Goal: Use online tool/utility: Utilize a website feature to perform a specific function

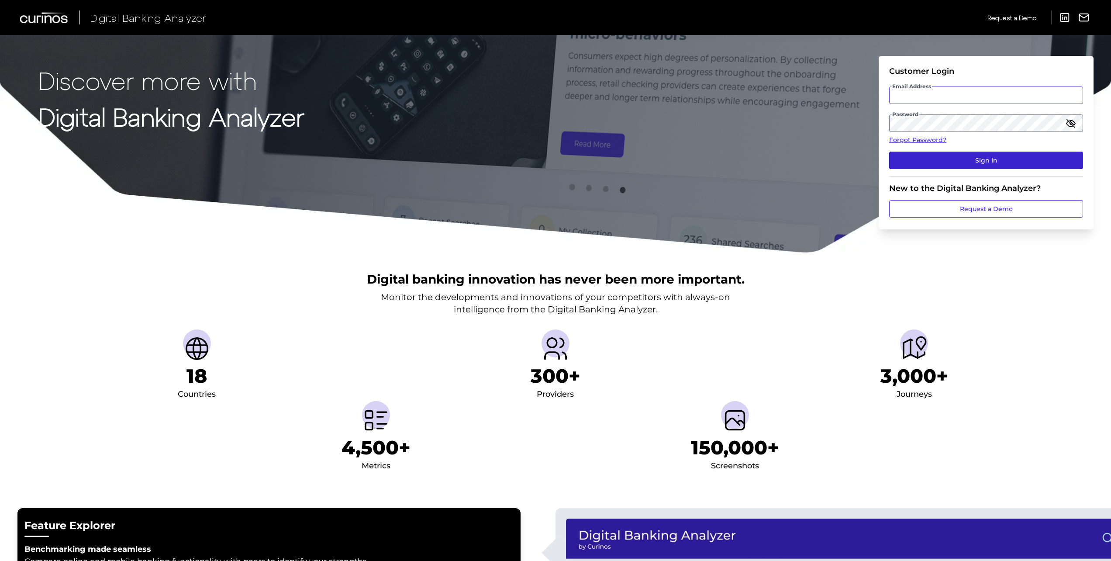
type input "[PERSON_NAME][EMAIL_ADDRESS][PERSON_NAME][DOMAIN_NAME]"
click at [963, 161] on button "Sign In" at bounding box center [986, 160] width 194 height 17
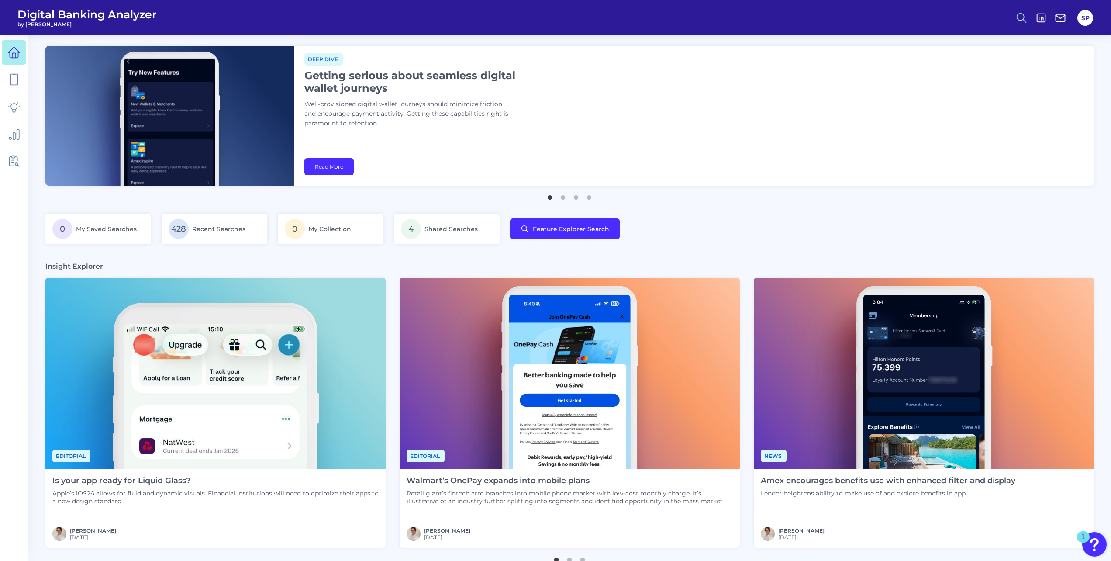
click at [1021, 19] on icon at bounding box center [1021, 18] width 12 height 12
click at [995, 57] on button "Feature Explorer Search" at bounding box center [978, 63] width 105 height 22
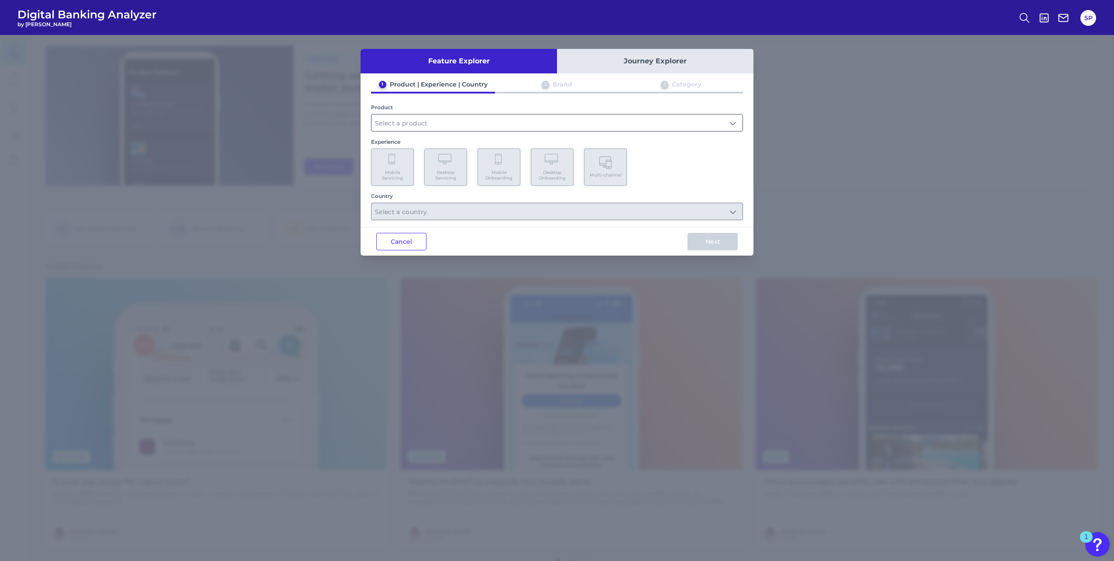
click at [445, 121] on input "text" at bounding box center [557, 122] width 371 height 17
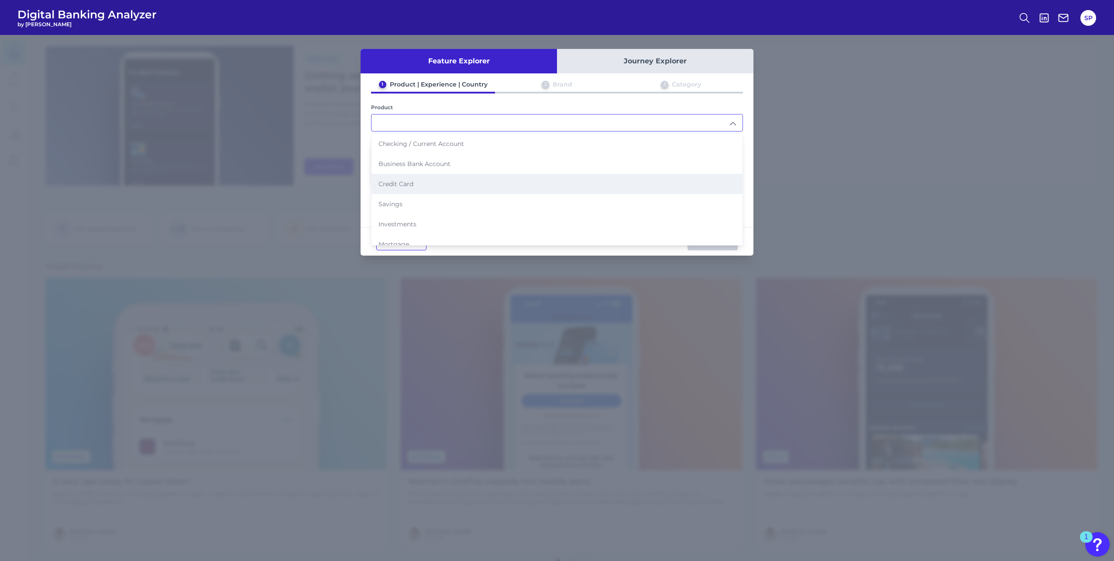
click at [427, 181] on li "Credit Card" at bounding box center [557, 184] width 371 height 20
type input "Credit Card"
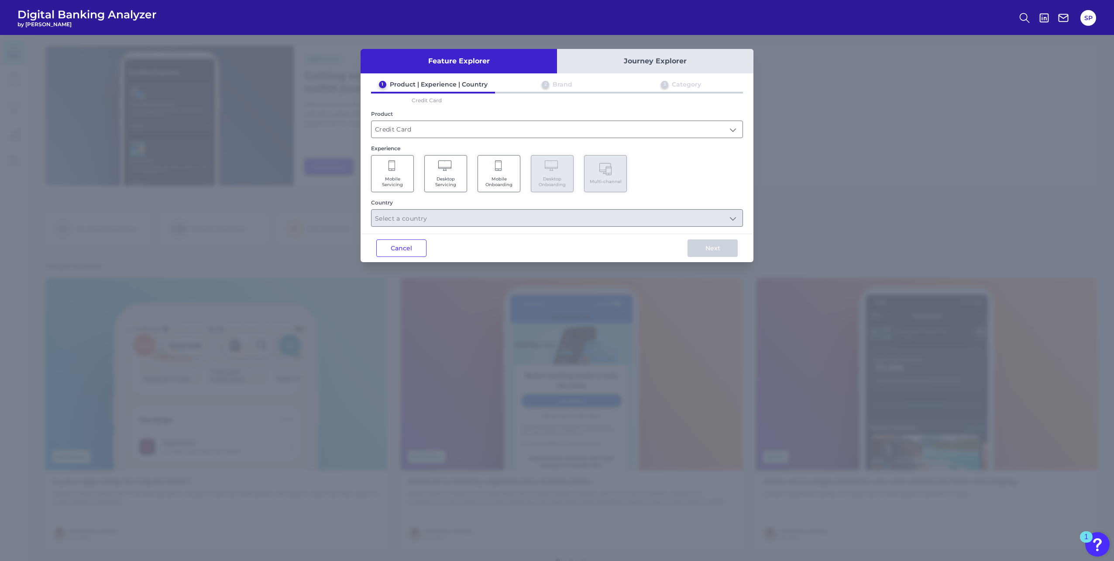
click at [516, 171] on Onboarding "Mobile Onboarding" at bounding box center [499, 173] width 43 height 37
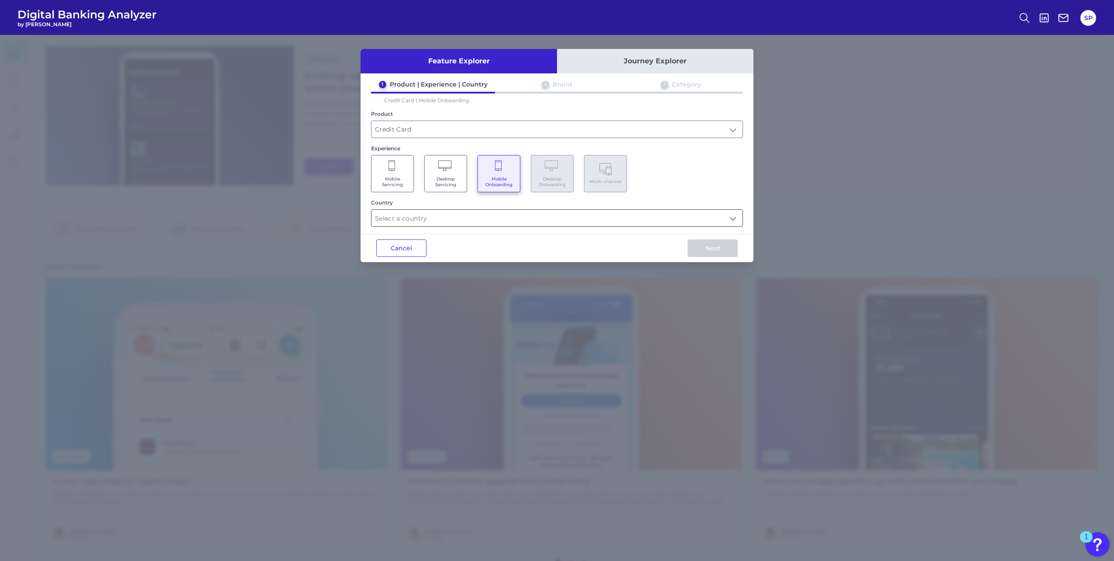
click at [510, 217] on input "text" at bounding box center [557, 218] width 371 height 17
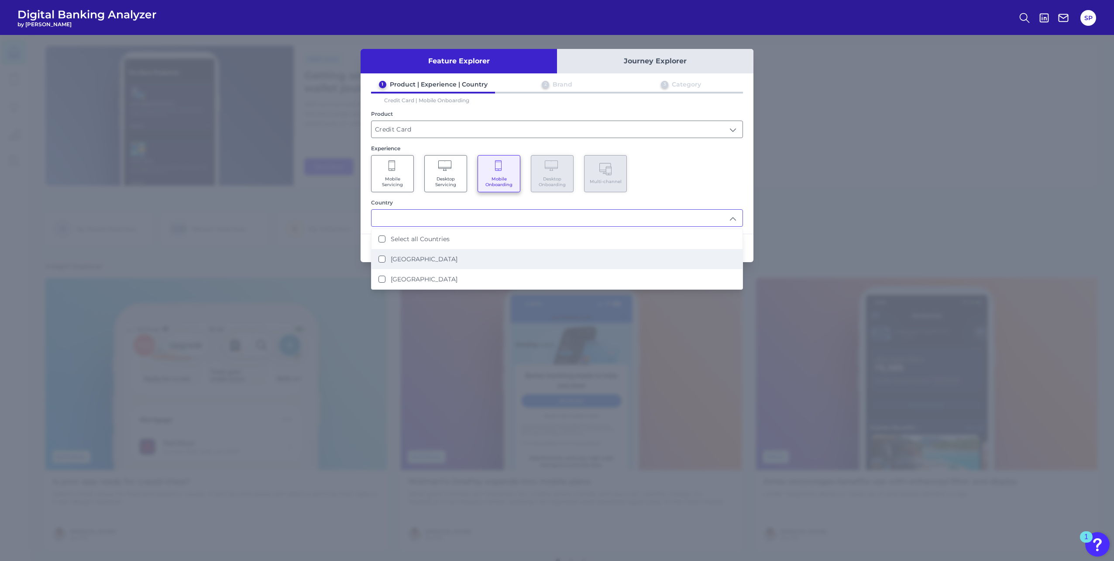
click at [481, 252] on li "[GEOGRAPHIC_DATA]" at bounding box center [557, 259] width 371 height 20
type input "[GEOGRAPHIC_DATA]"
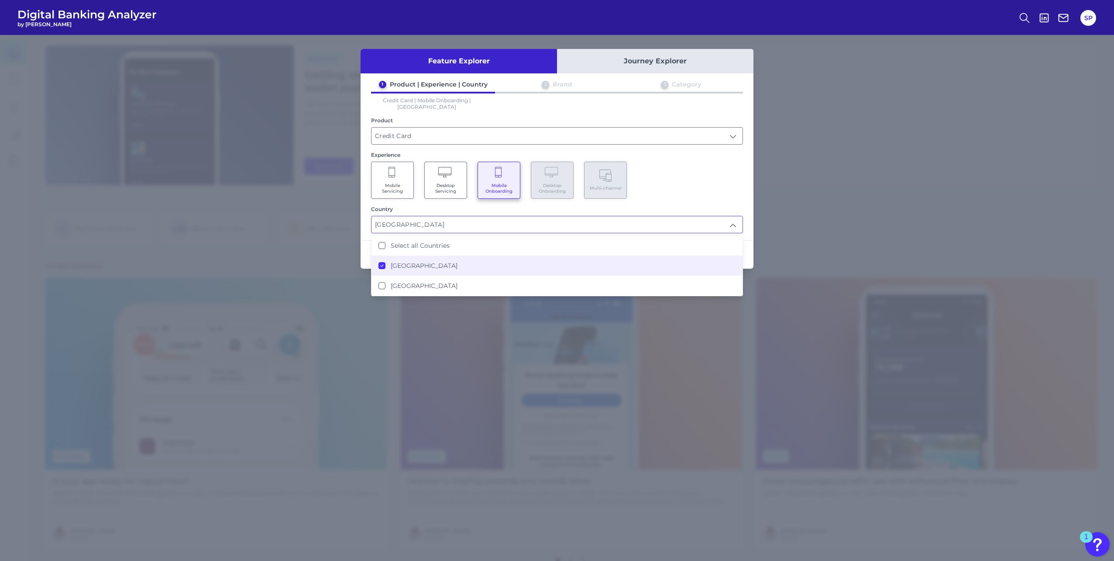
click at [734, 166] on div "Mobile Servicing Desktop Servicing Mobile Onboarding Desktop Onboarding Multi-c…" at bounding box center [557, 180] width 372 height 37
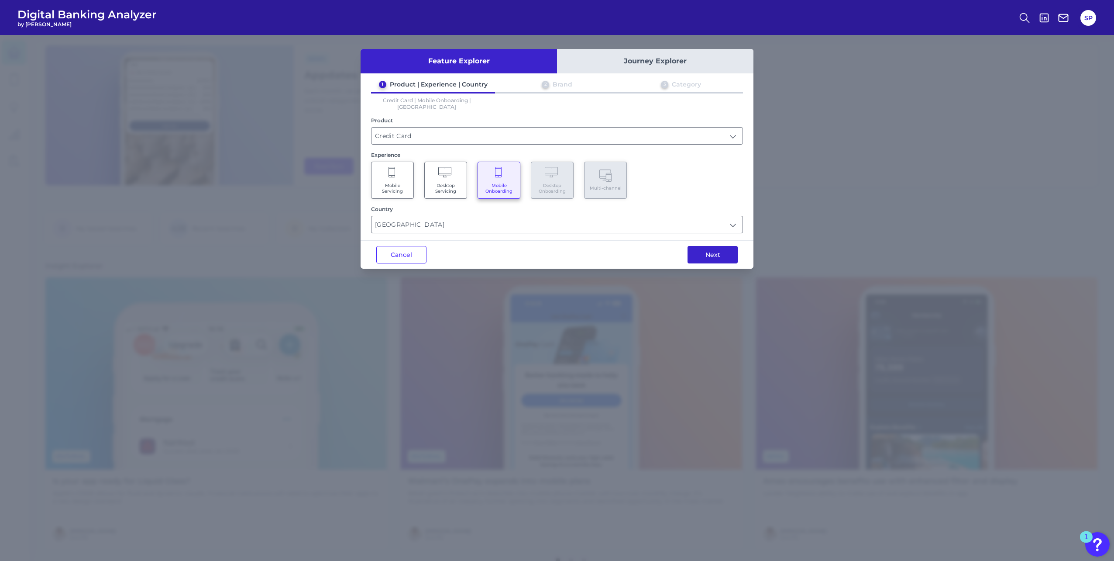
click at [718, 254] on button "Next" at bounding box center [713, 254] width 50 height 17
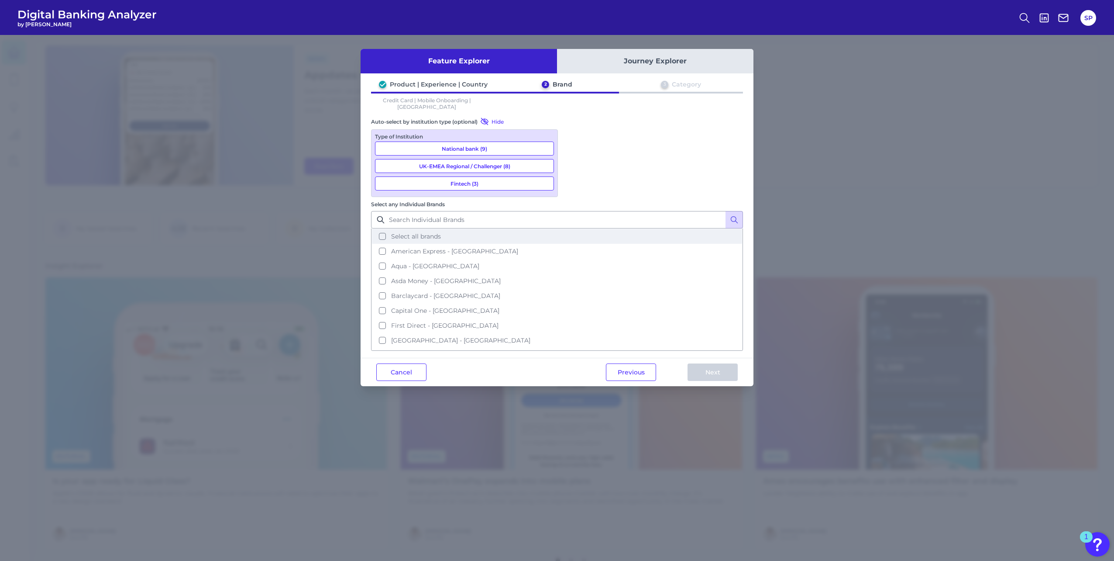
click at [441, 232] on span "Select all brands" at bounding box center [416, 236] width 50 height 8
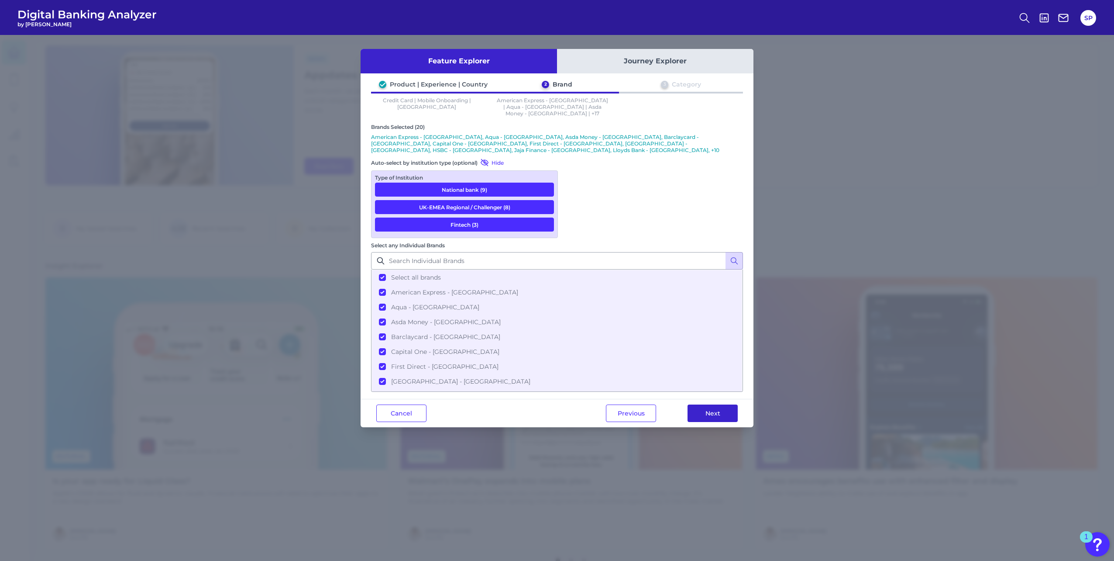
click at [699, 404] on button "Next" at bounding box center [713, 412] width 50 height 17
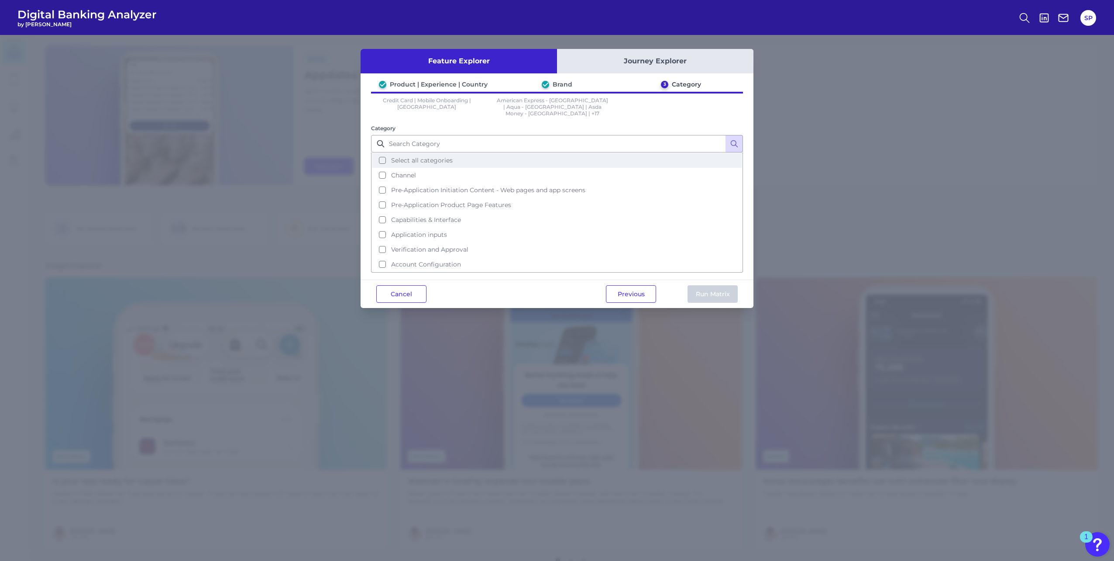
click at [410, 156] on span "Select all categories" at bounding box center [422, 160] width 62 height 8
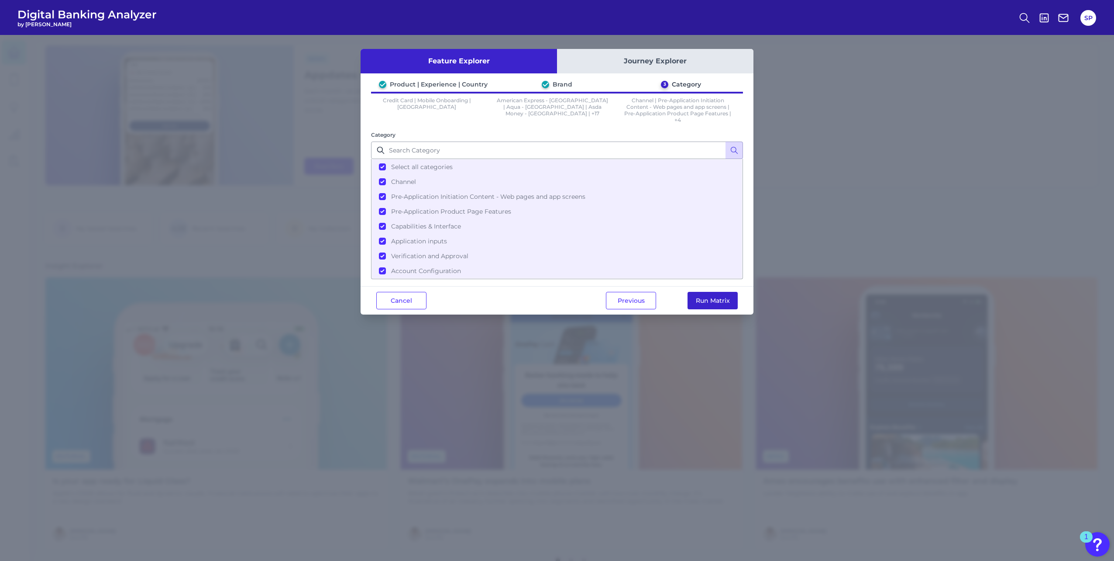
click at [702, 298] on button "Run Matrix" at bounding box center [713, 300] width 50 height 17
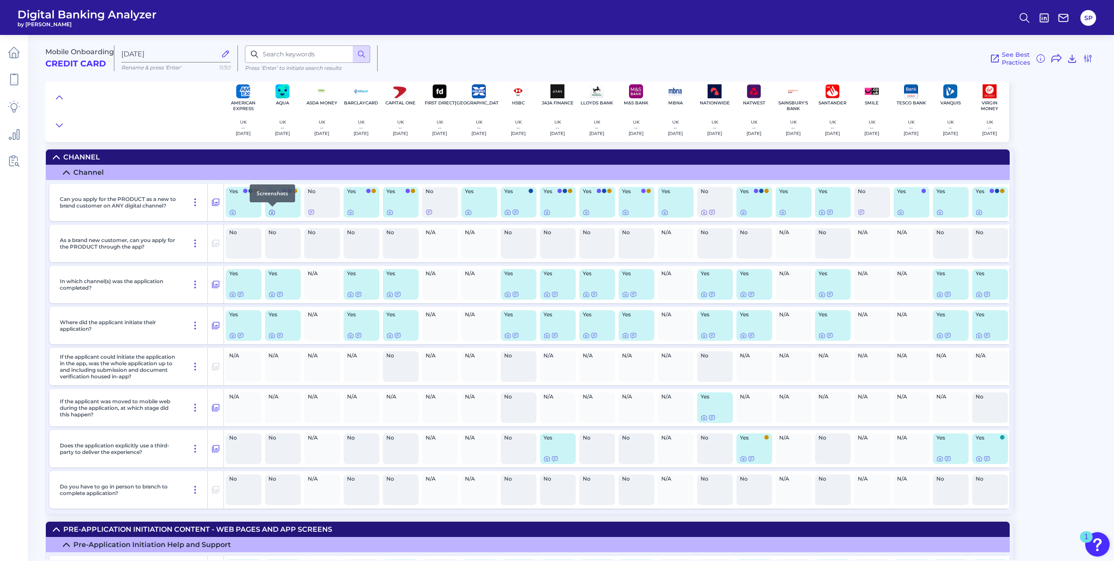
click at [273, 214] on icon at bounding box center [272, 212] width 7 height 7
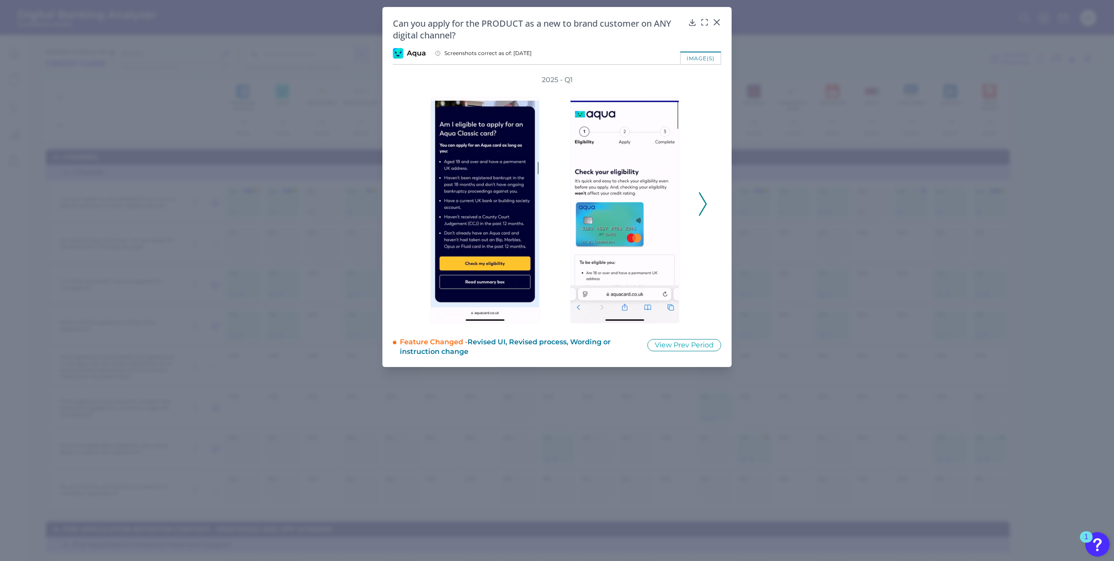
click at [711, 211] on div "2025 - Q1" at bounding box center [557, 199] width 328 height 248
click at [706, 204] on polyline at bounding box center [703, 204] width 7 height 22
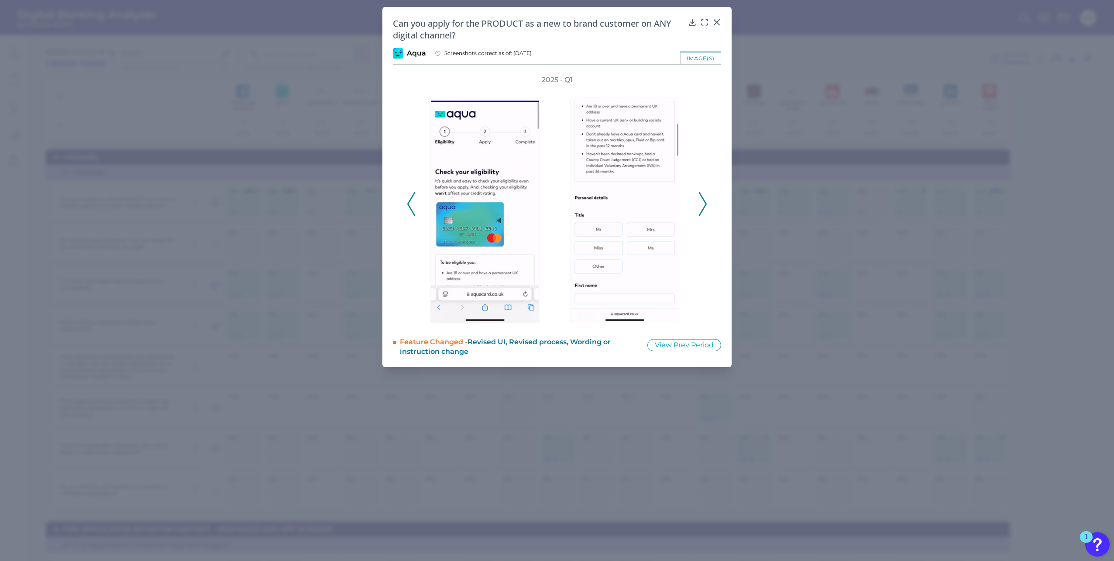
click at [704, 204] on icon at bounding box center [703, 204] width 8 height 24
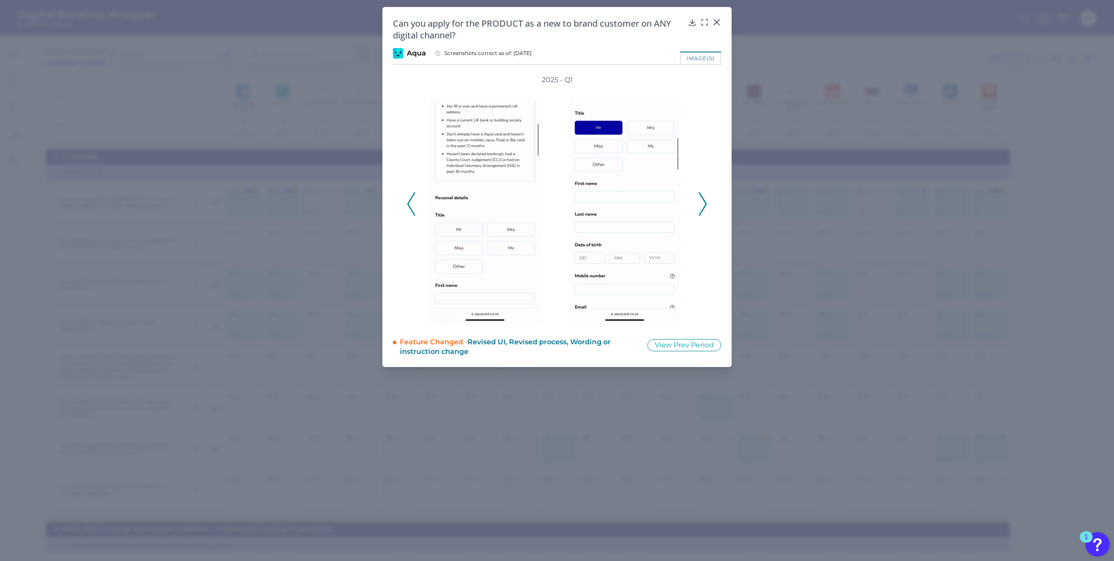
click at [704, 203] on icon at bounding box center [703, 204] width 8 height 24
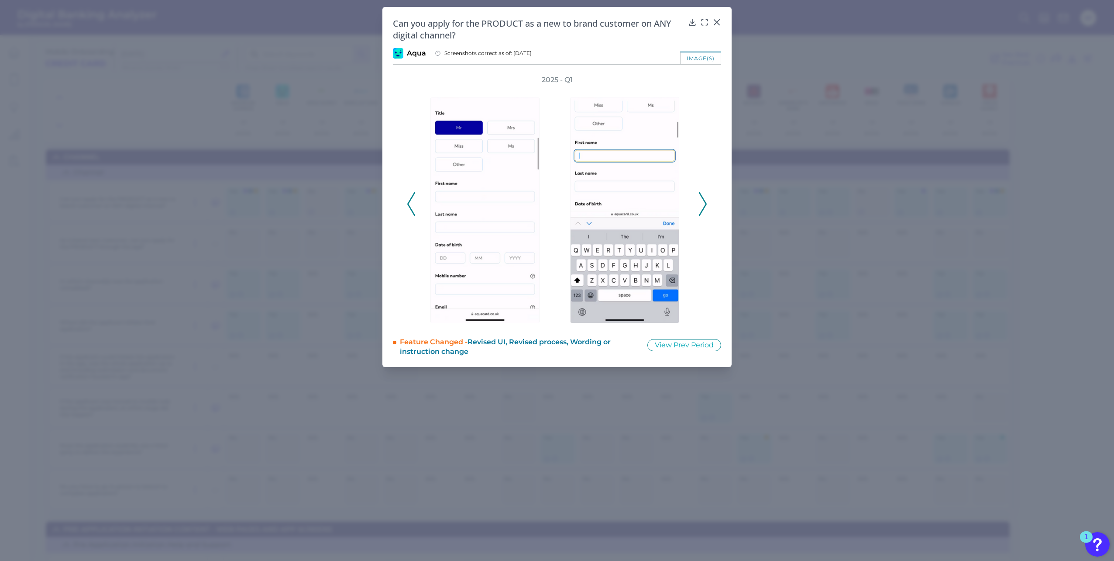
click at [704, 203] on icon at bounding box center [703, 204] width 8 height 24
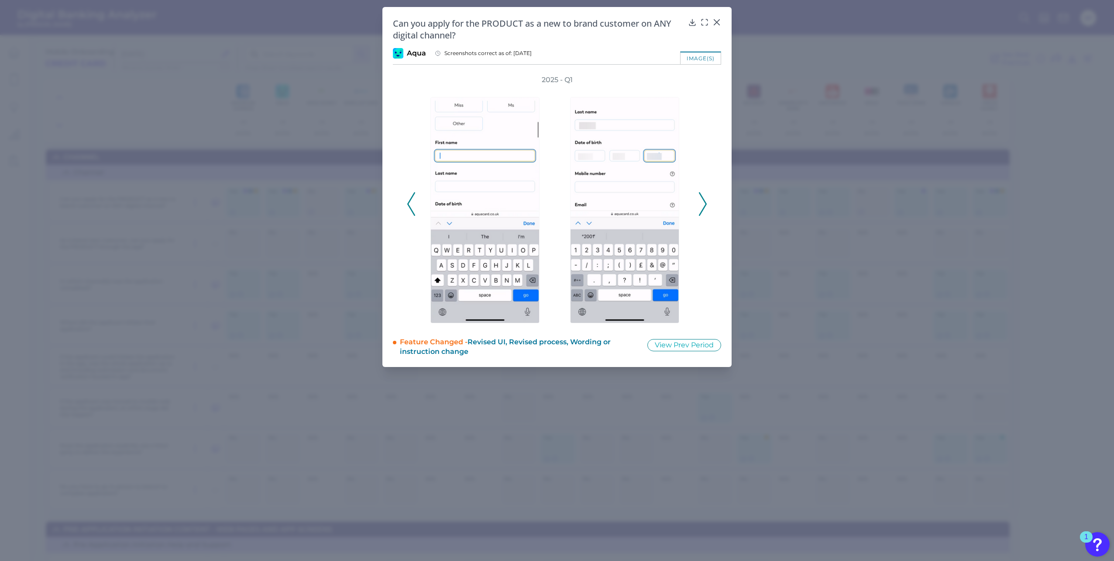
click at [704, 203] on icon at bounding box center [703, 204] width 8 height 24
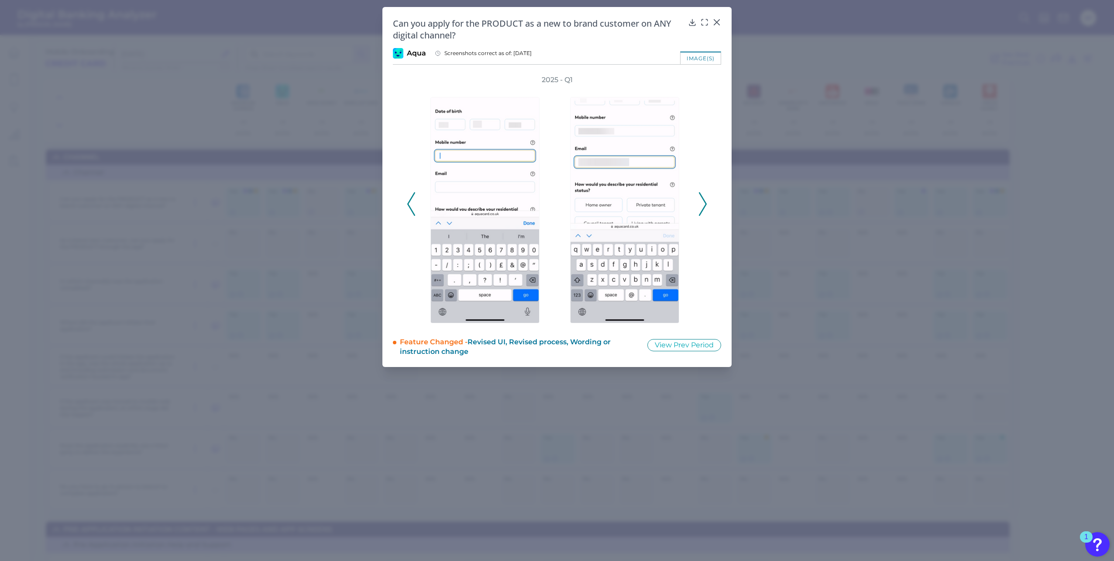
click at [704, 203] on icon at bounding box center [703, 204] width 8 height 24
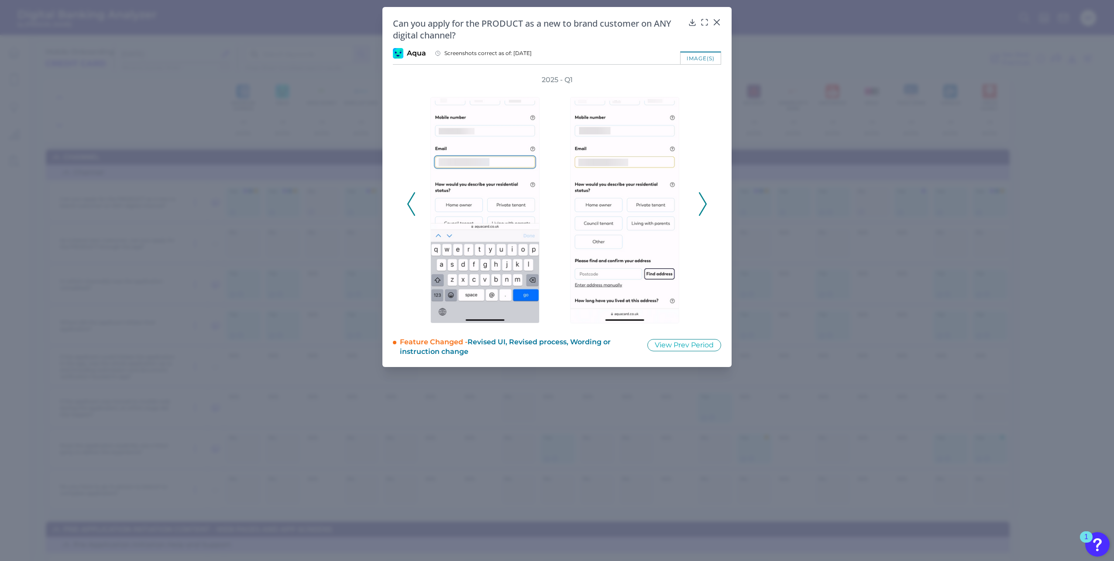
click at [704, 203] on icon at bounding box center [703, 204] width 8 height 24
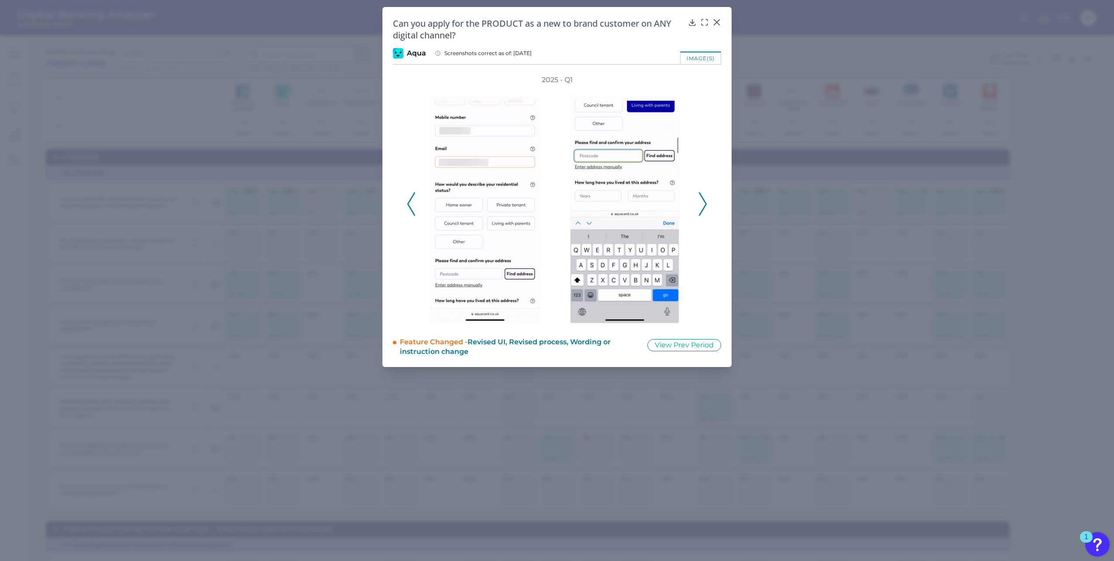
click at [704, 203] on icon at bounding box center [703, 204] width 8 height 24
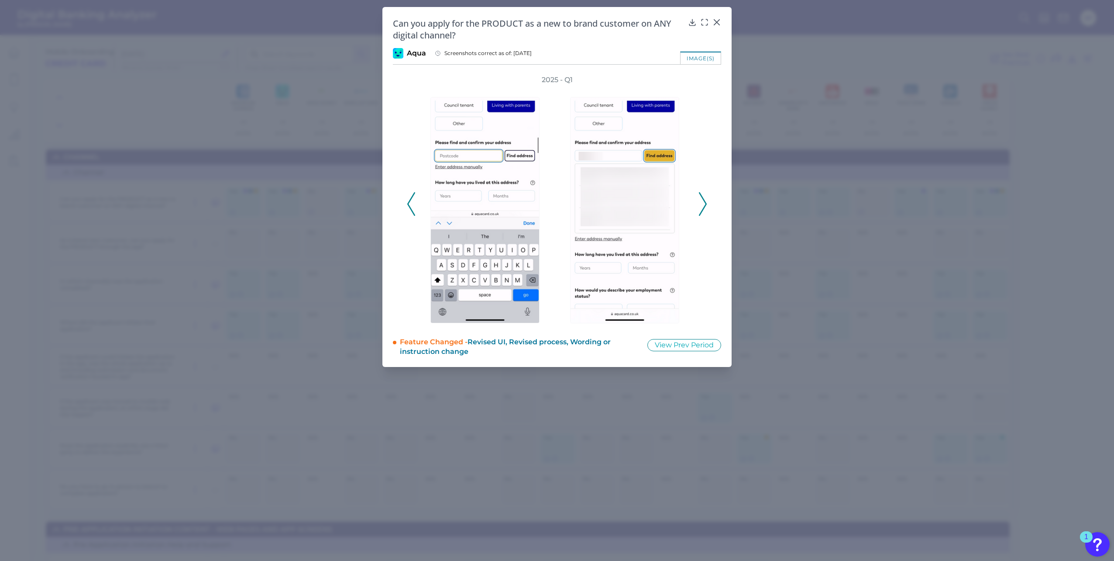
click at [704, 203] on icon at bounding box center [703, 204] width 8 height 24
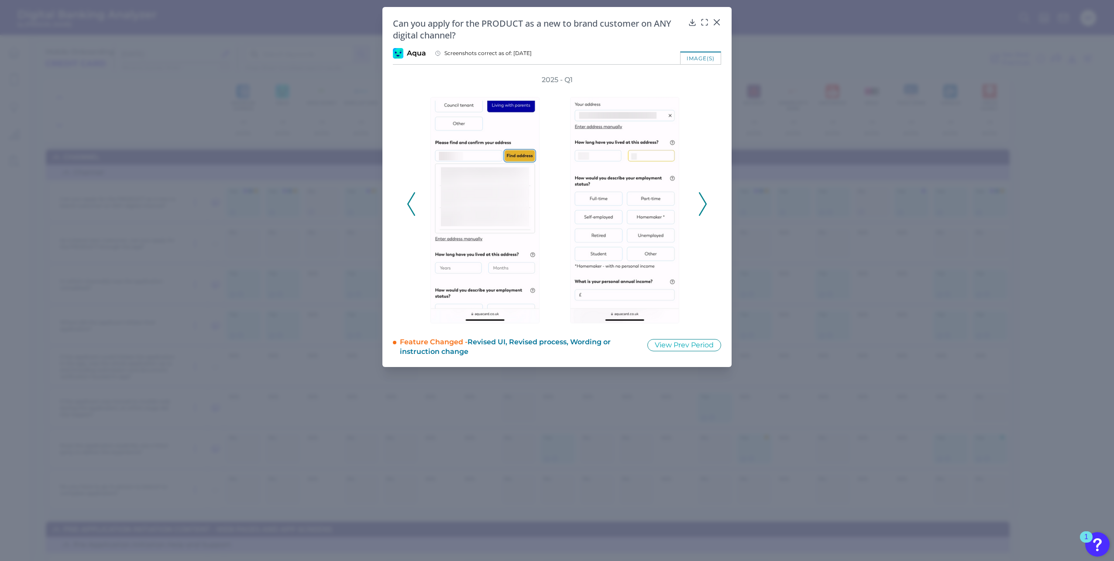
click at [704, 203] on icon at bounding box center [703, 204] width 8 height 24
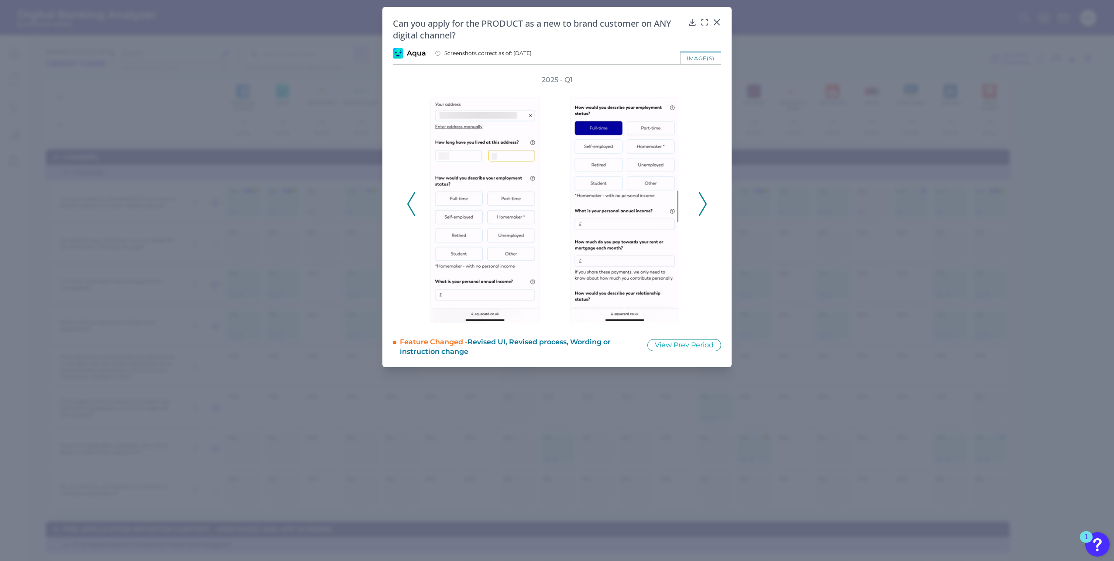
click at [704, 203] on icon at bounding box center [703, 204] width 8 height 24
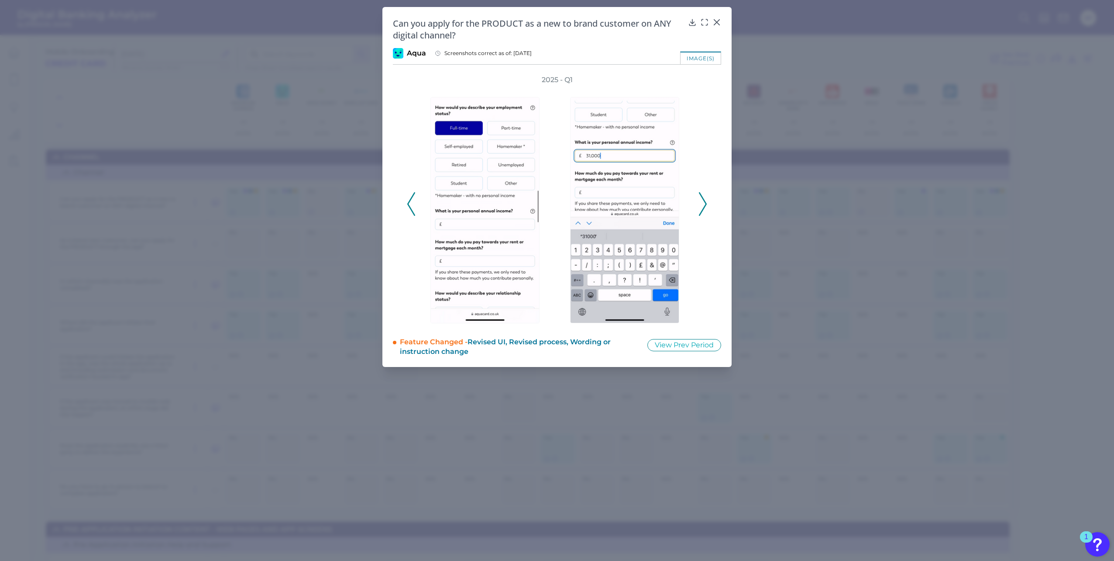
click at [704, 203] on icon at bounding box center [703, 204] width 8 height 24
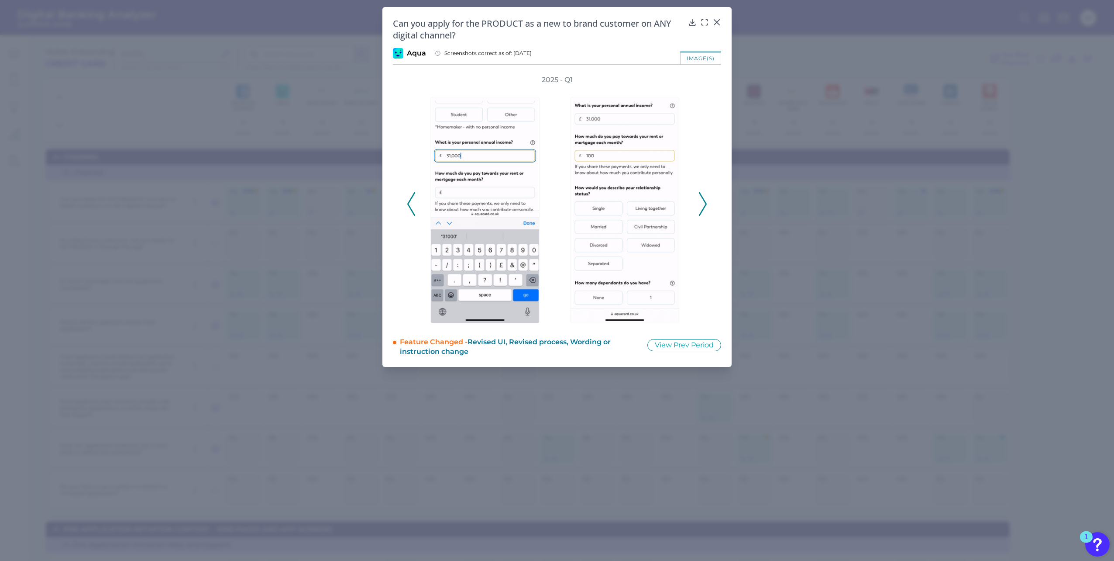
click at [704, 203] on icon at bounding box center [703, 204] width 8 height 24
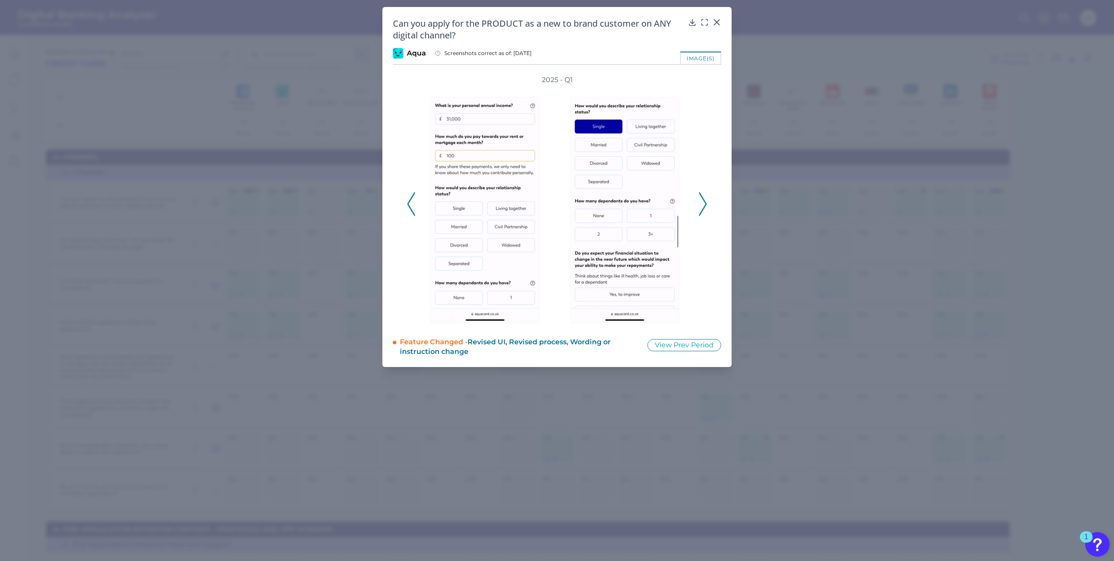
click at [704, 198] on icon at bounding box center [703, 204] width 8 height 24
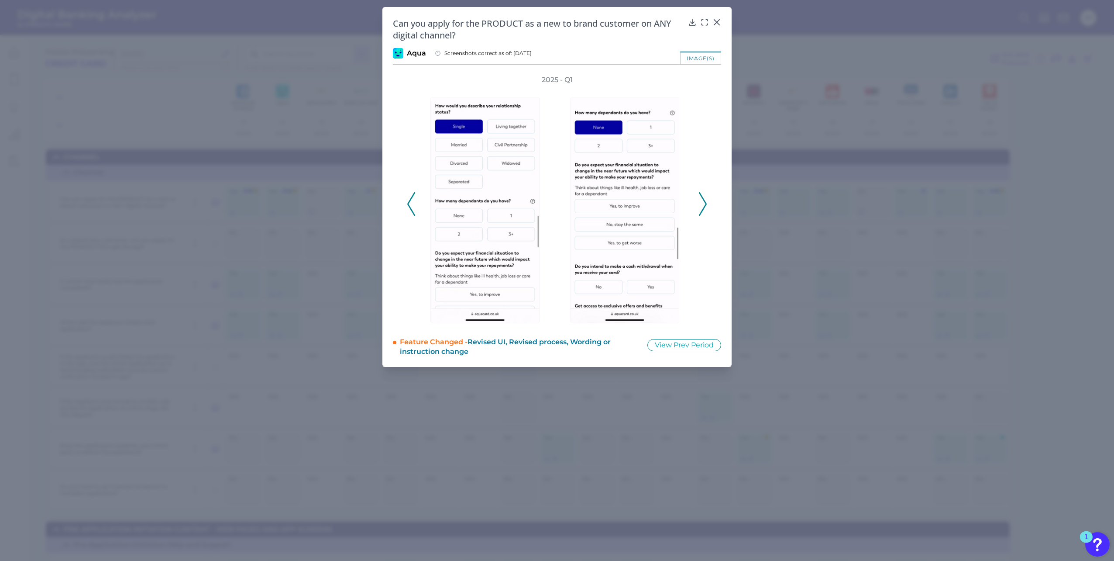
click at [704, 198] on icon at bounding box center [703, 204] width 8 height 24
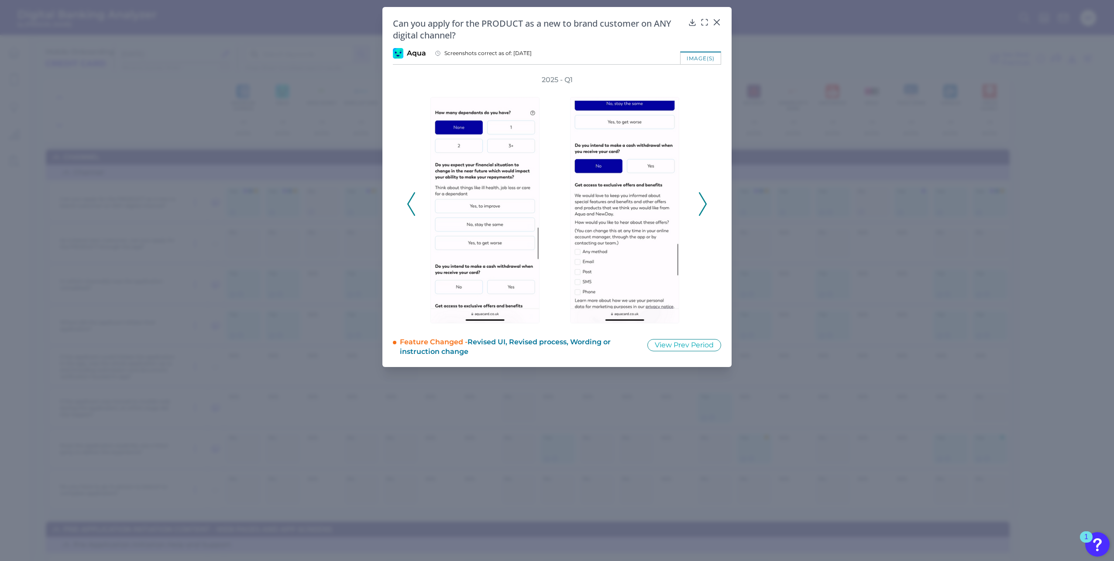
click at [704, 198] on icon at bounding box center [703, 204] width 8 height 24
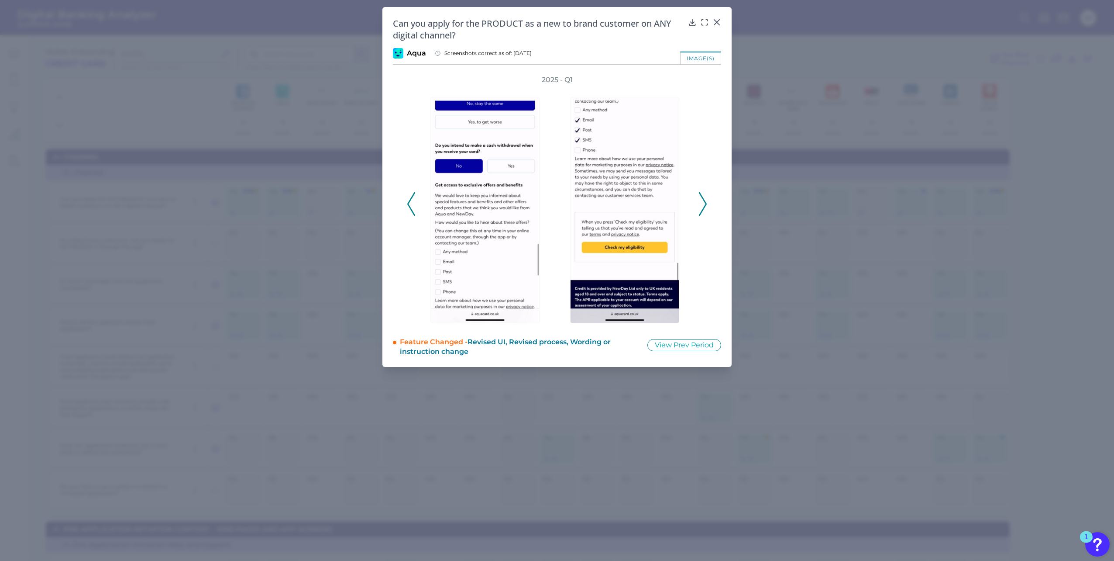
click at [704, 197] on icon at bounding box center [703, 204] width 8 height 24
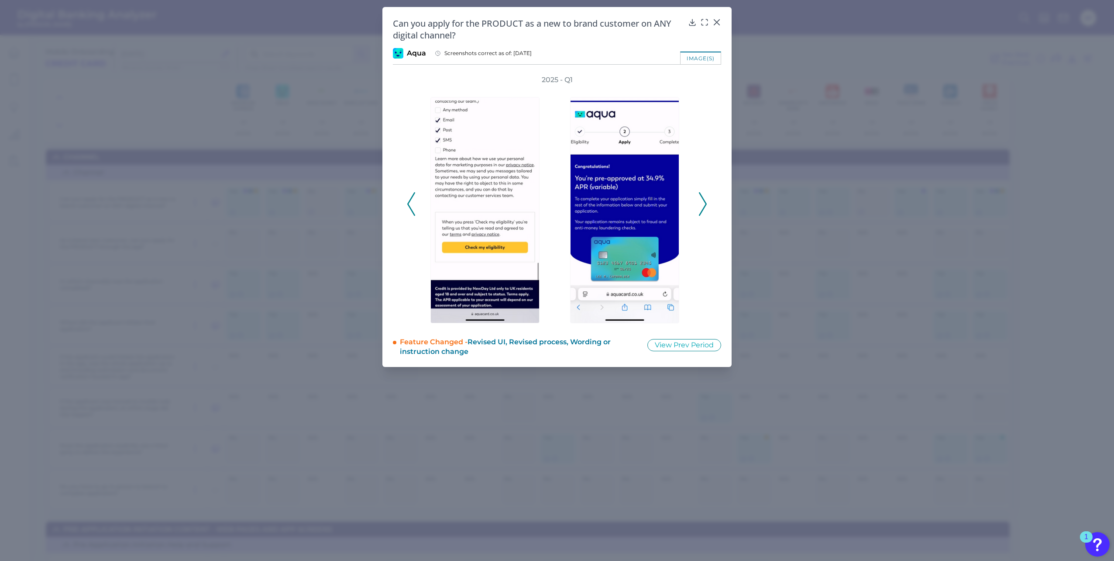
click at [704, 197] on icon at bounding box center [703, 204] width 8 height 24
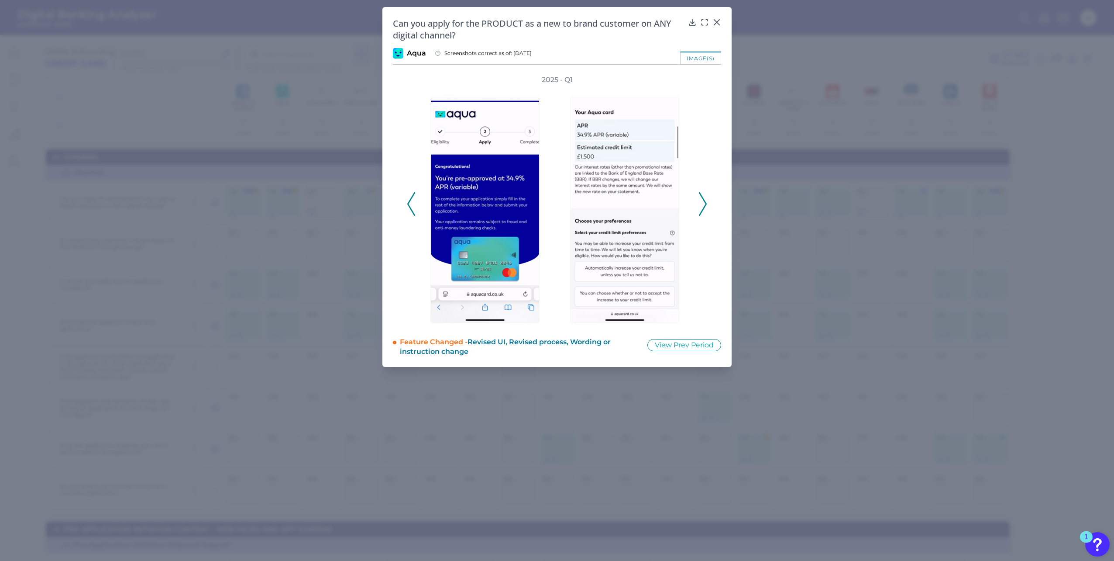
click at [704, 197] on icon at bounding box center [703, 204] width 8 height 24
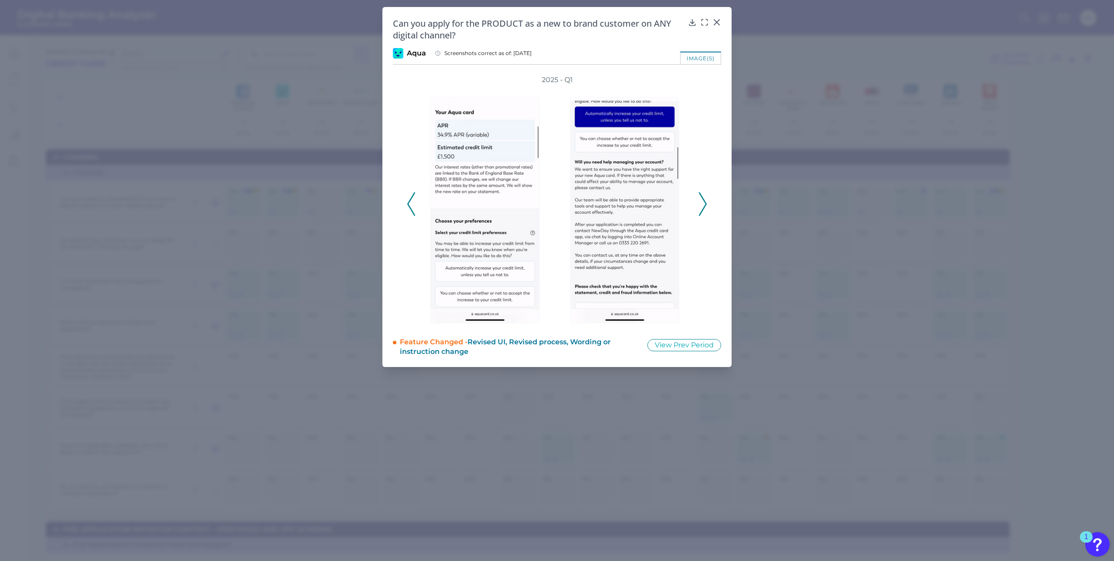
click at [704, 197] on icon at bounding box center [703, 204] width 8 height 24
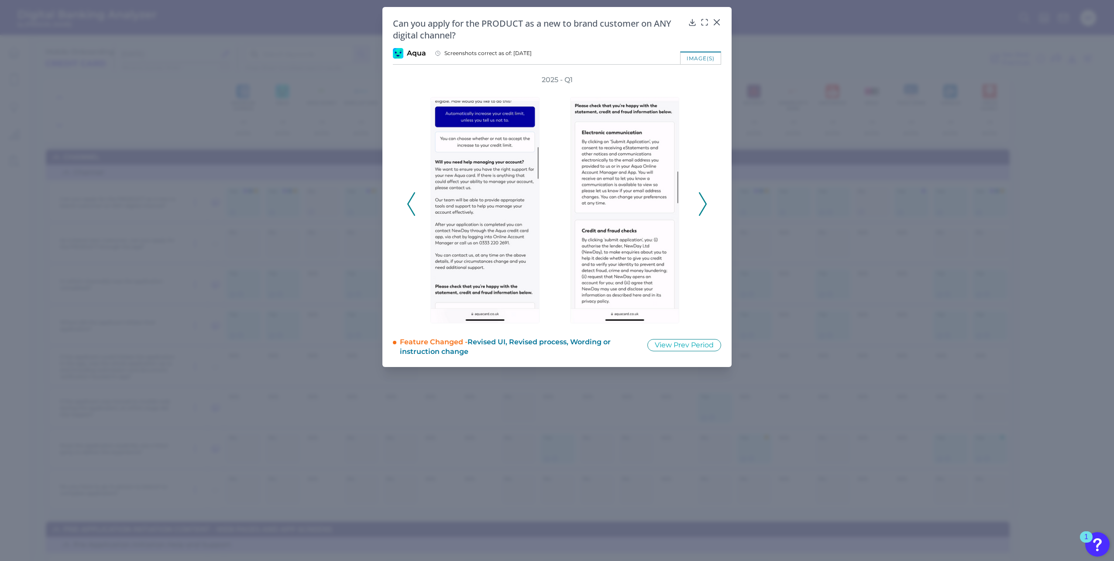
click at [704, 197] on icon at bounding box center [703, 204] width 8 height 24
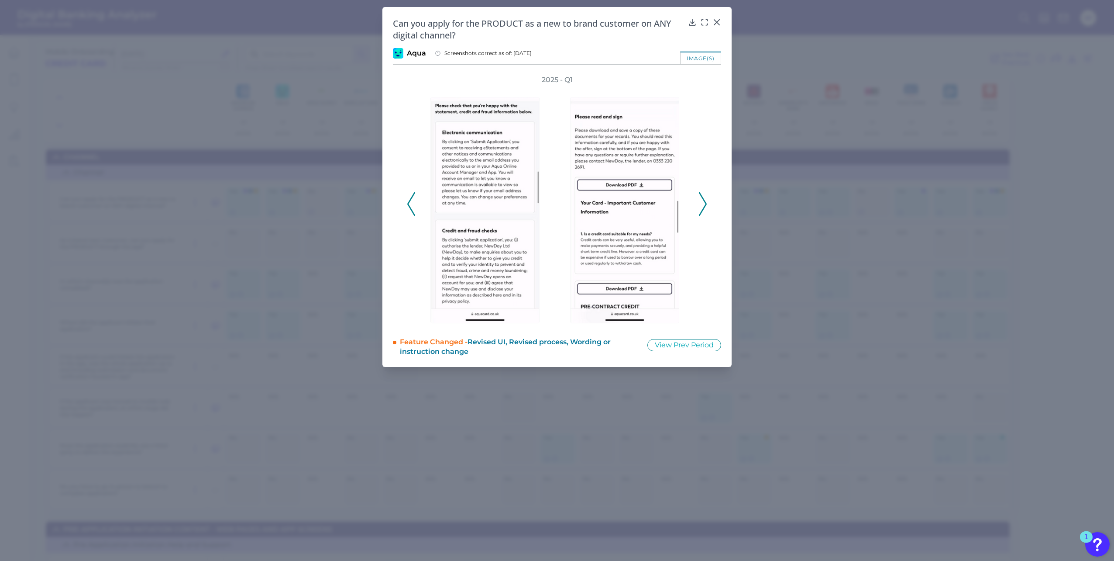
click at [704, 197] on icon at bounding box center [703, 204] width 8 height 24
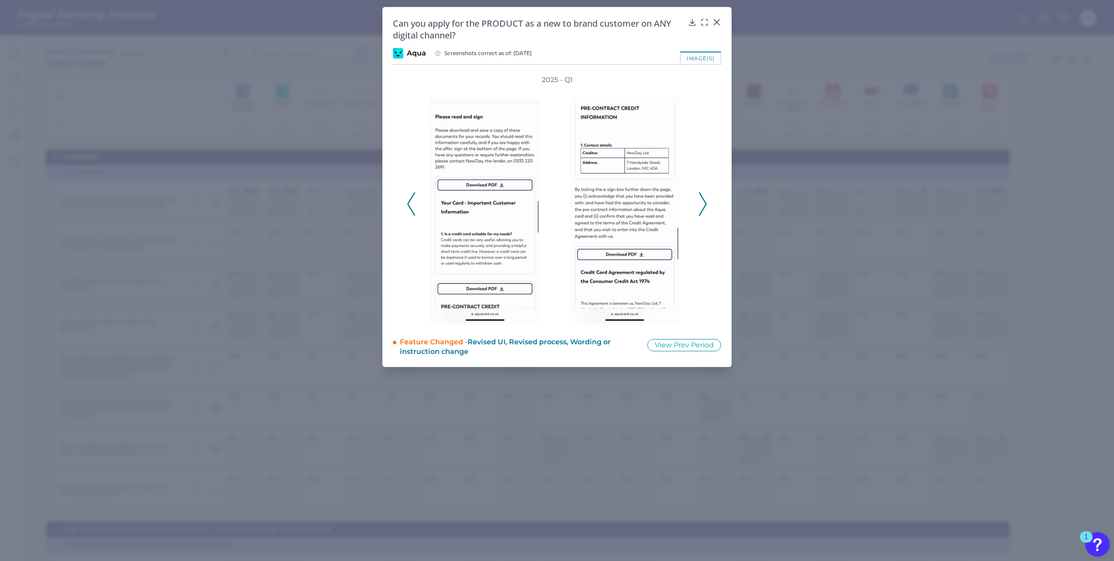
click at [704, 197] on icon at bounding box center [703, 204] width 8 height 24
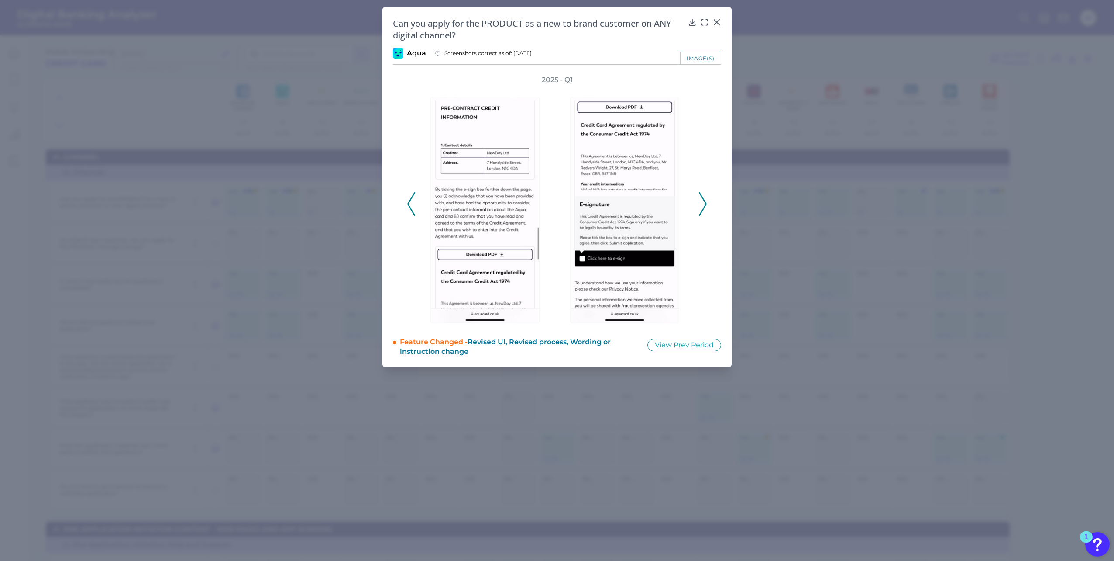
click at [704, 197] on icon at bounding box center [703, 204] width 8 height 24
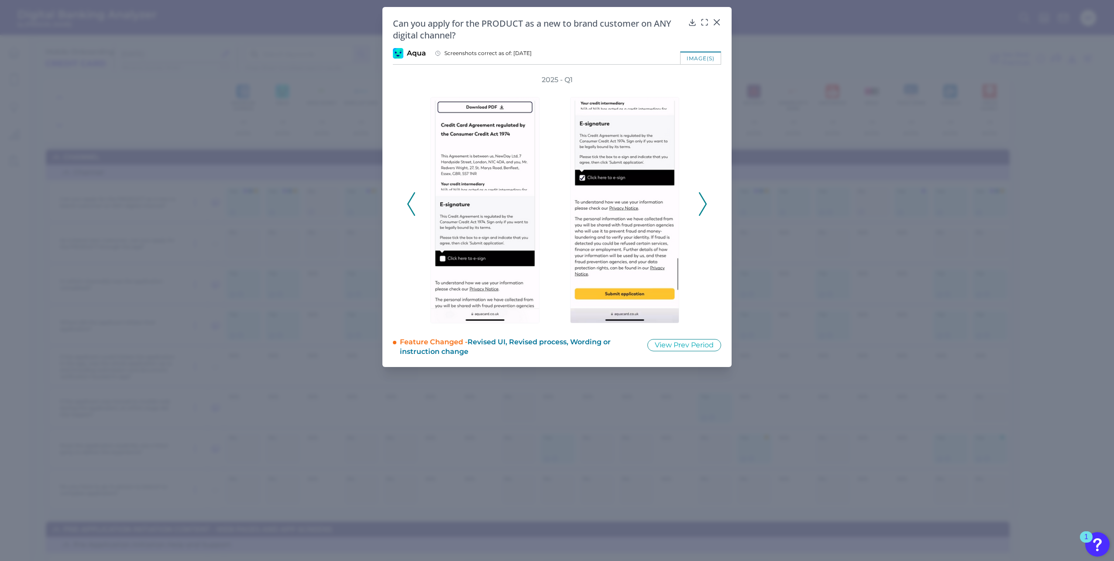
click at [704, 197] on icon at bounding box center [703, 204] width 8 height 24
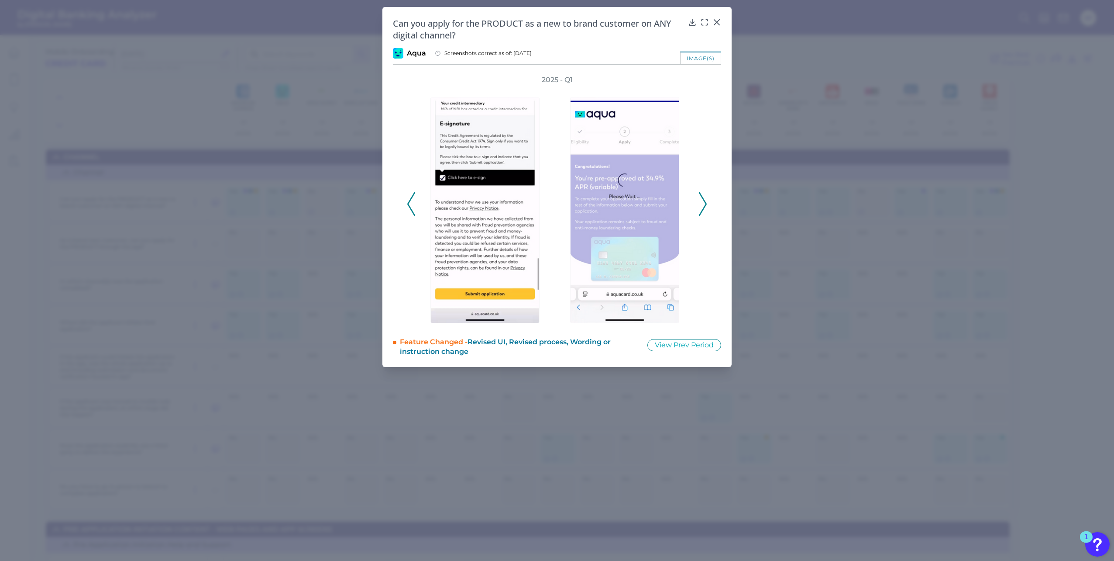
click at [704, 195] on icon at bounding box center [703, 204] width 8 height 24
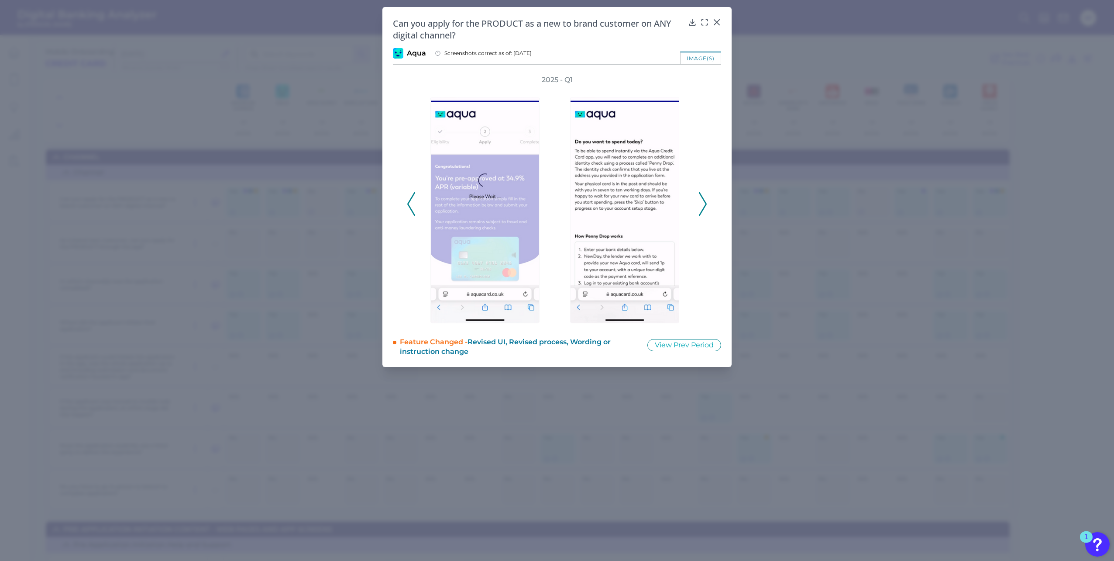
click at [704, 195] on icon at bounding box center [703, 204] width 8 height 24
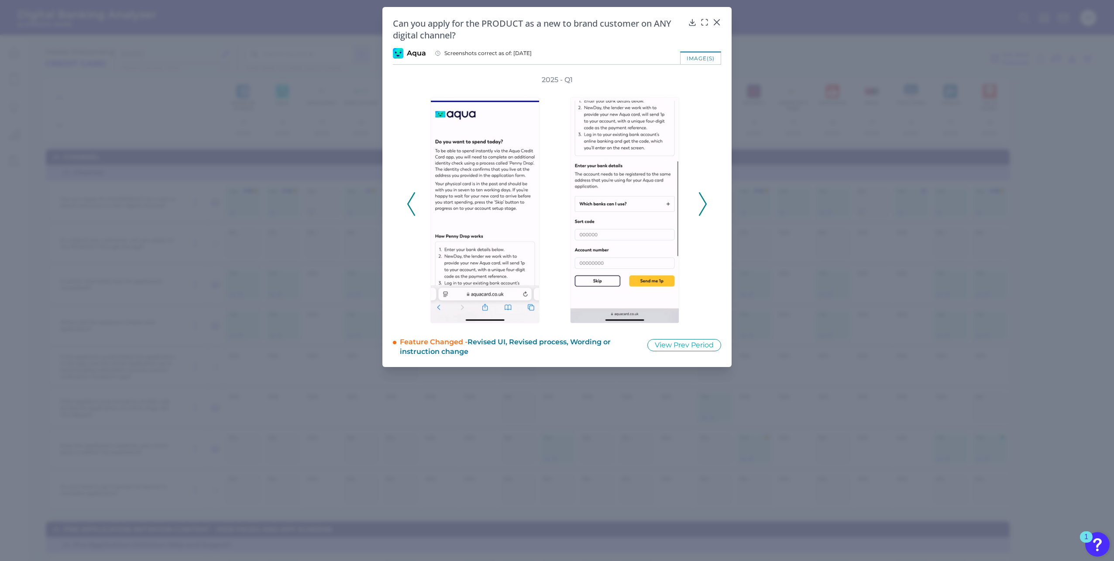
click at [704, 195] on icon at bounding box center [703, 204] width 8 height 24
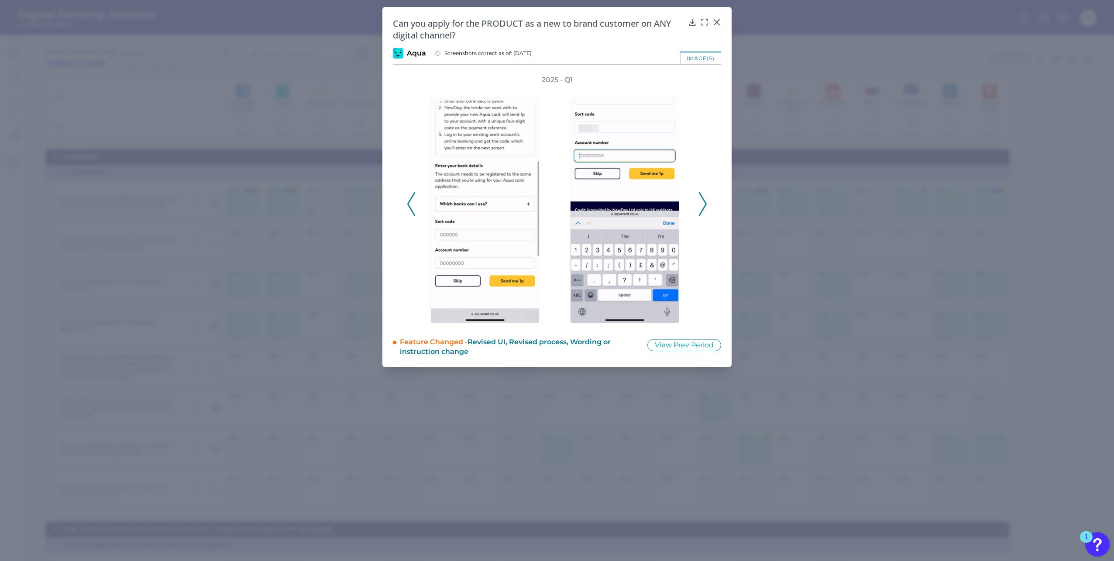
click at [704, 195] on icon at bounding box center [703, 204] width 8 height 24
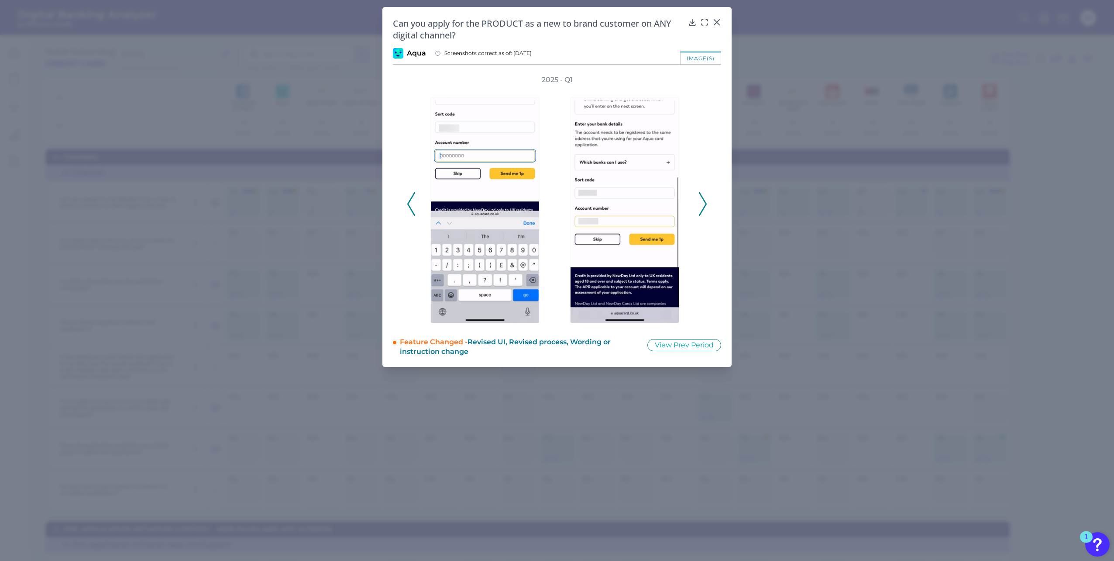
click at [704, 194] on icon at bounding box center [703, 204] width 8 height 24
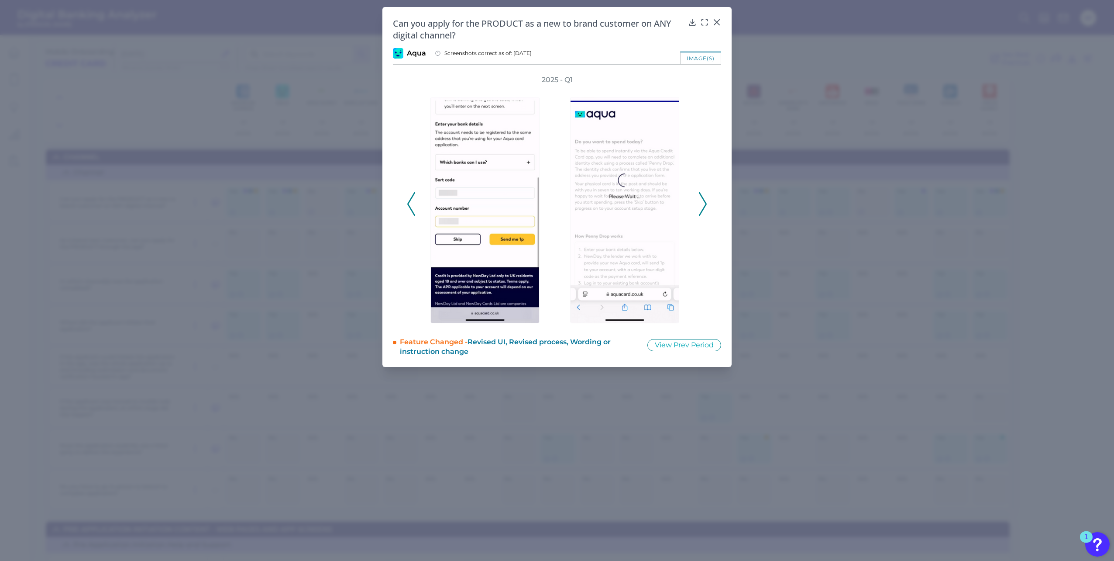
click at [704, 194] on icon at bounding box center [703, 204] width 8 height 24
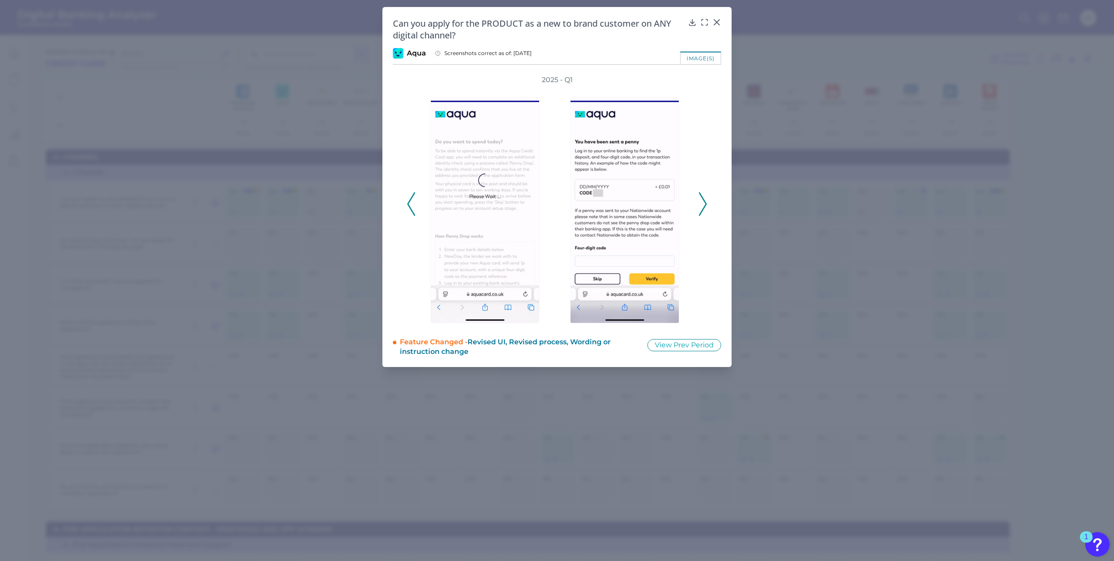
click at [704, 194] on icon at bounding box center [703, 204] width 8 height 24
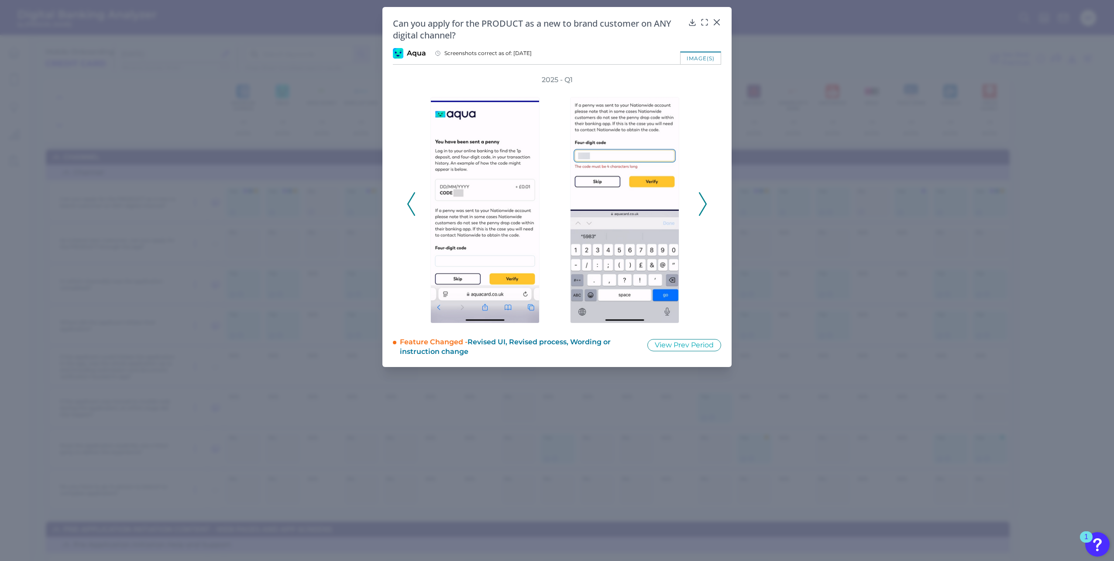
click at [704, 194] on icon at bounding box center [703, 204] width 8 height 24
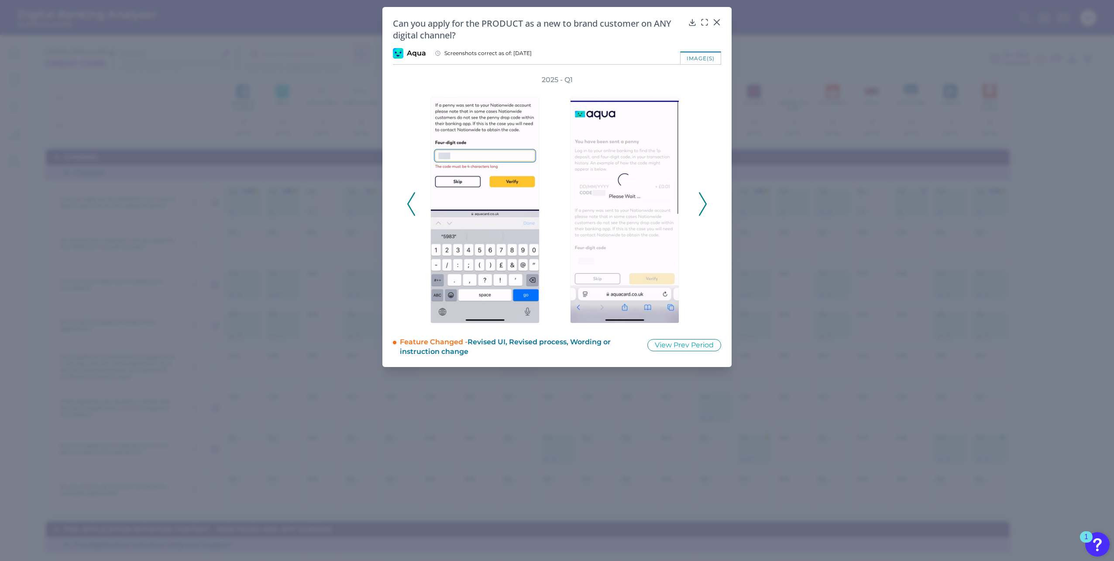
click at [704, 194] on icon at bounding box center [703, 204] width 8 height 24
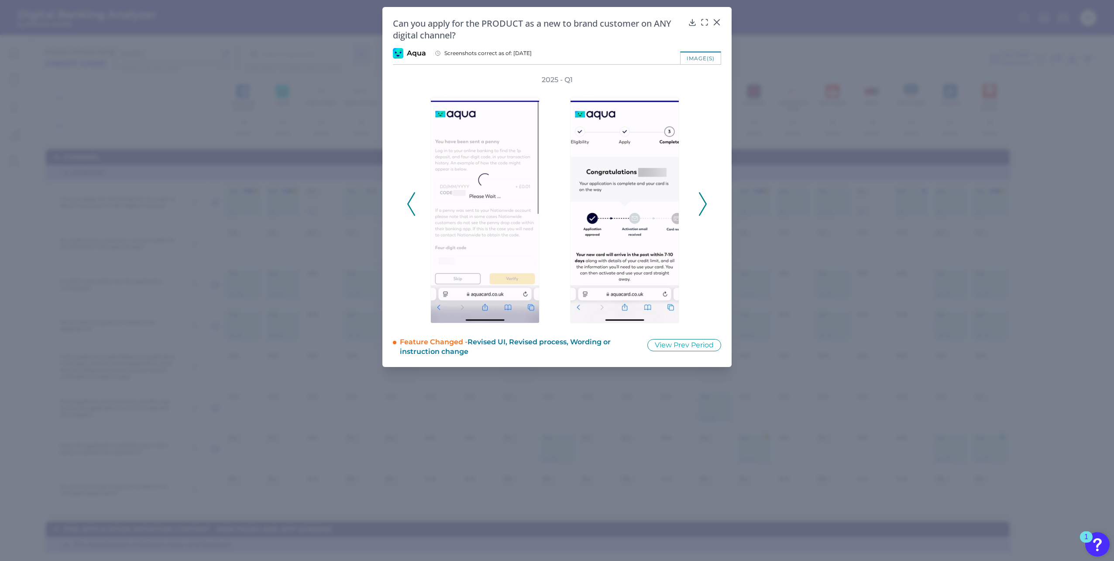
click at [704, 194] on icon at bounding box center [703, 204] width 8 height 24
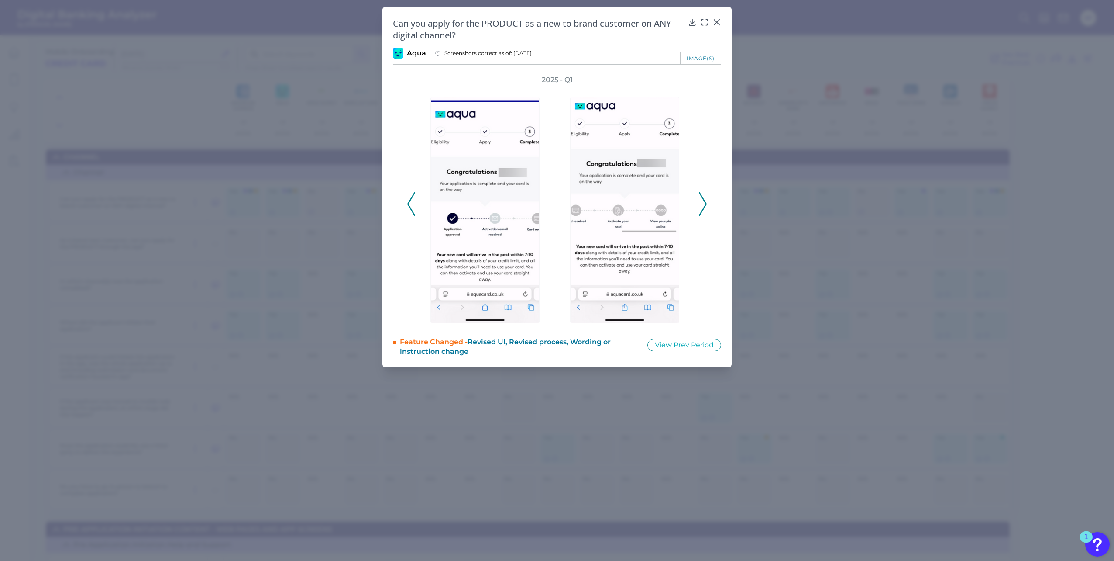
click at [704, 194] on icon at bounding box center [703, 204] width 8 height 24
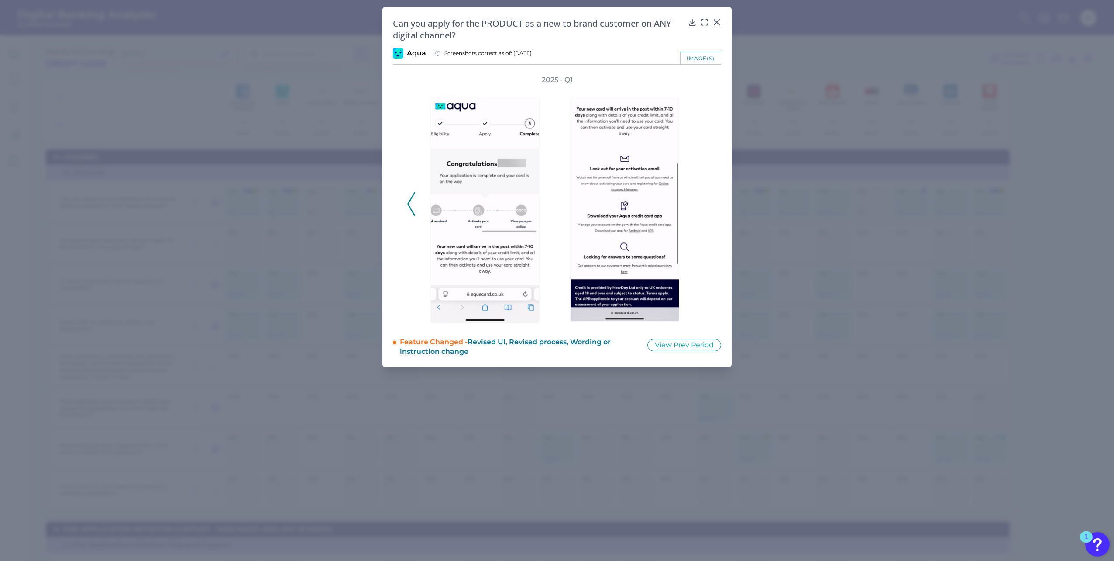
click at [704, 194] on div "2025 - Q1" at bounding box center [557, 199] width 300 height 248
click at [415, 209] on div "2025 - Q1" at bounding box center [557, 199] width 300 height 248
click at [409, 207] on icon at bounding box center [411, 204] width 8 height 24
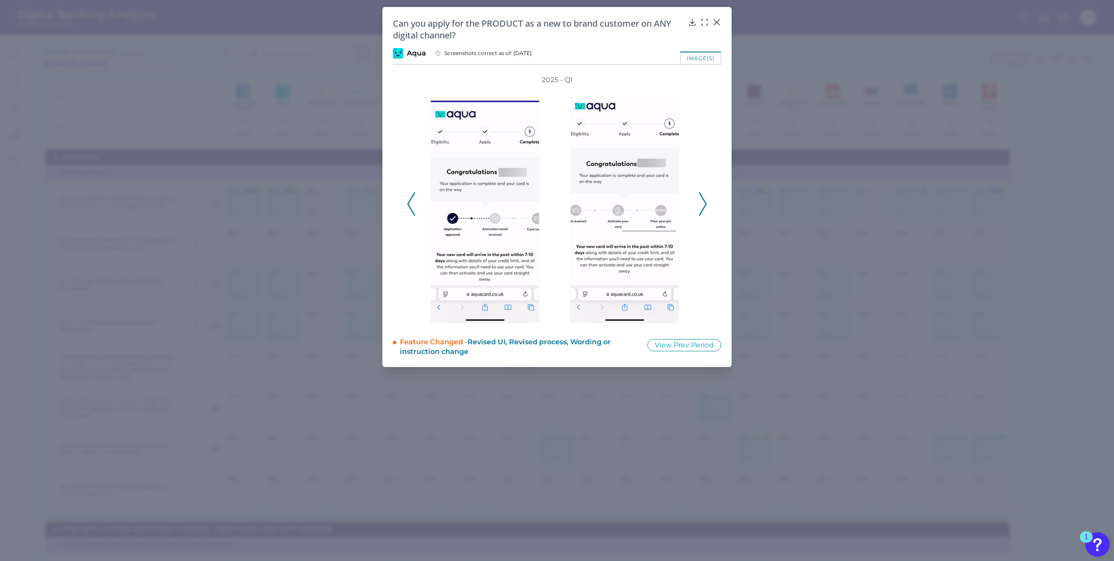
click at [409, 207] on icon at bounding box center [411, 204] width 8 height 24
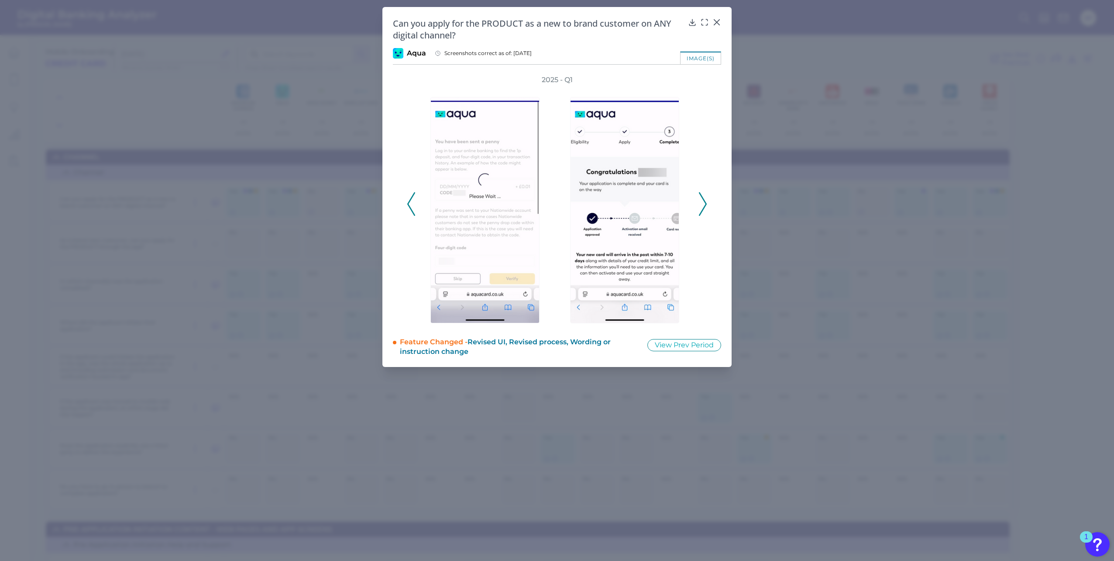
click at [409, 207] on icon at bounding box center [411, 204] width 8 height 24
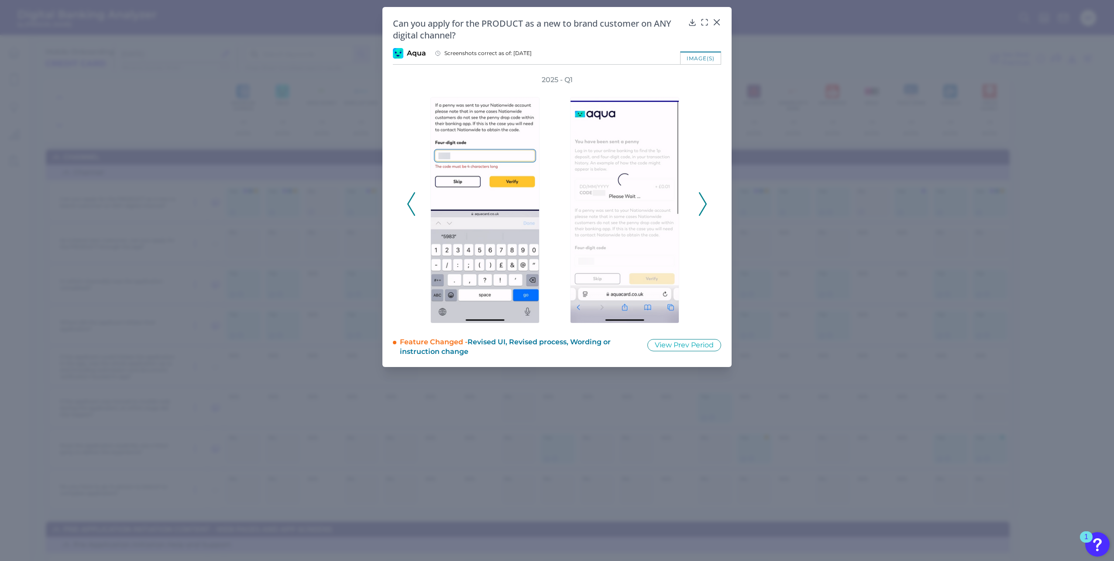
click at [409, 207] on icon at bounding box center [411, 204] width 8 height 24
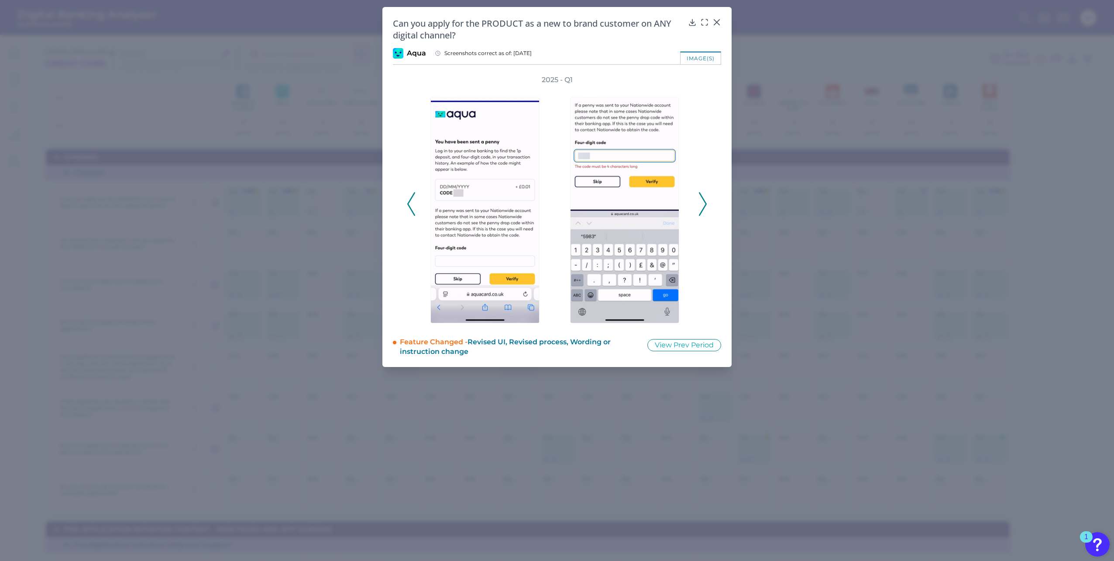
click at [409, 207] on icon at bounding box center [411, 204] width 8 height 24
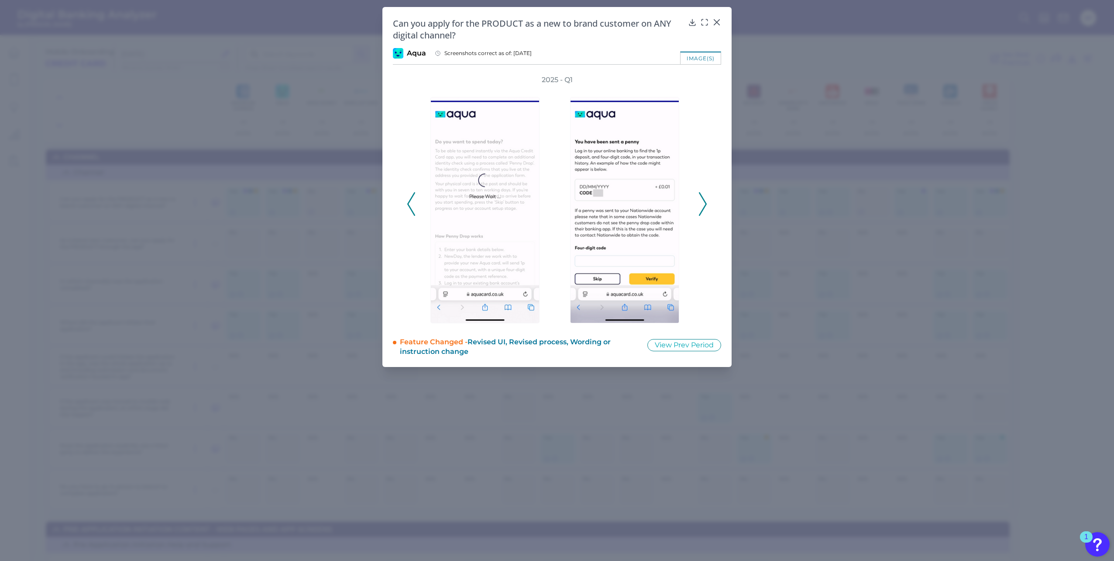
click at [409, 207] on icon at bounding box center [411, 204] width 8 height 24
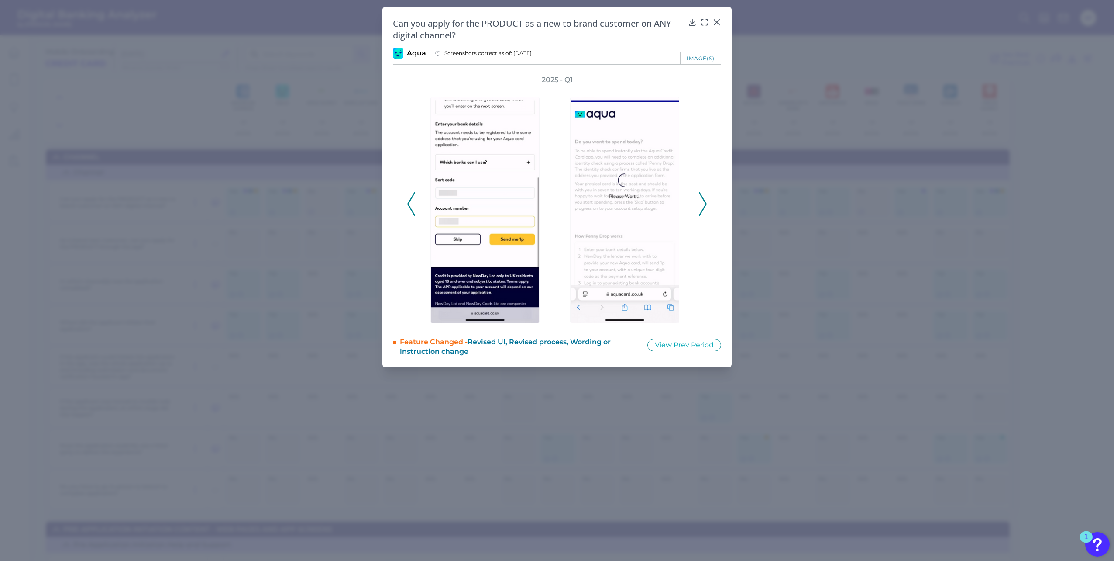
click at [409, 207] on icon at bounding box center [411, 204] width 8 height 24
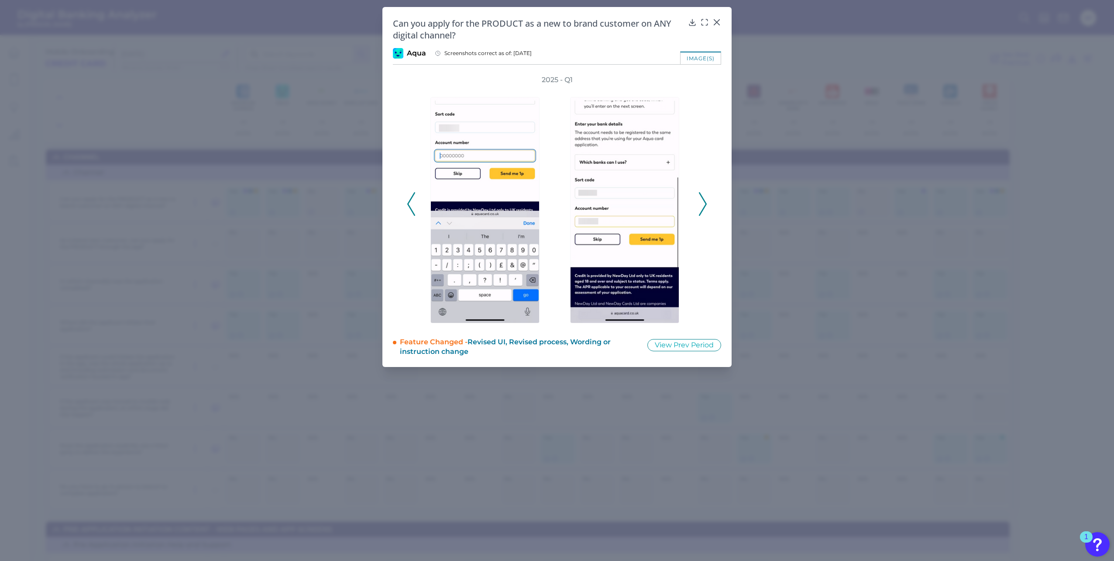
click at [409, 207] on icon at bounding box center [411, 204] width 8 height 24
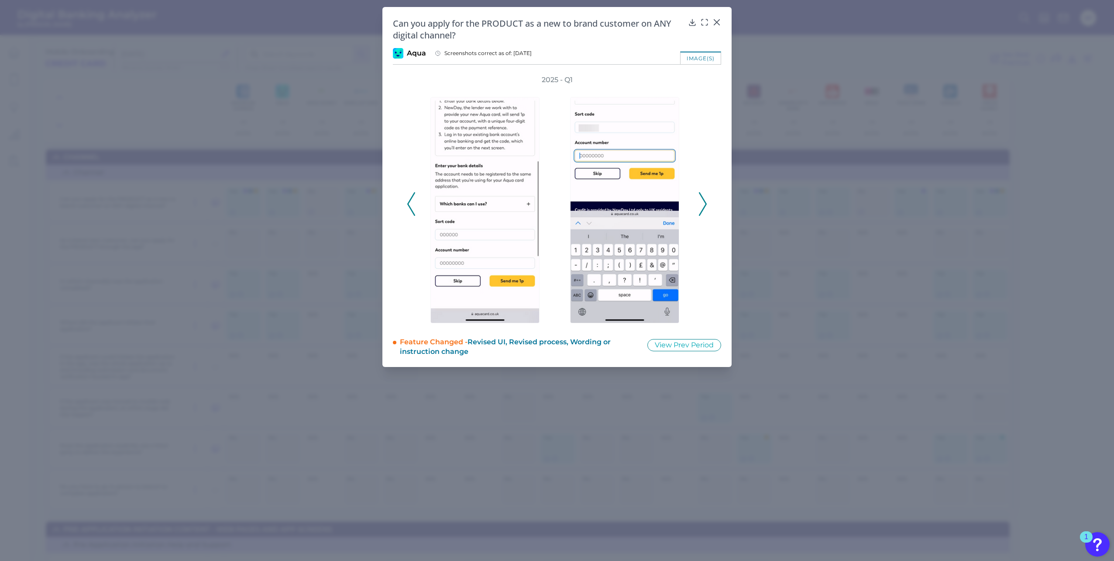
click at [409, 207] on icon at bounding box center [411, 204] width 8 height 24
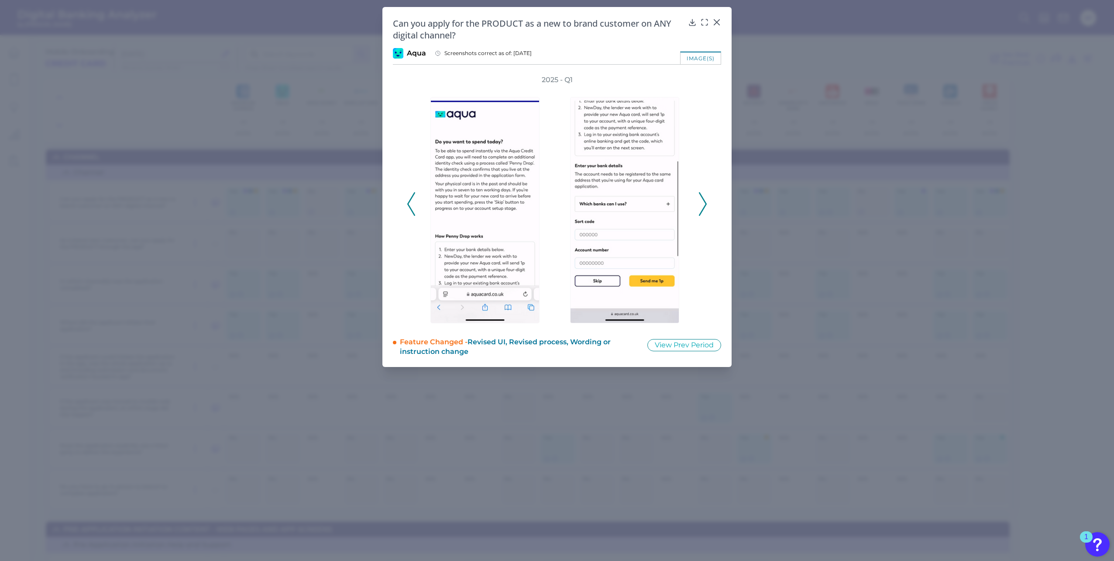
click at [409, 207] on icon at bounding box center [411, 204] width 8 height 24
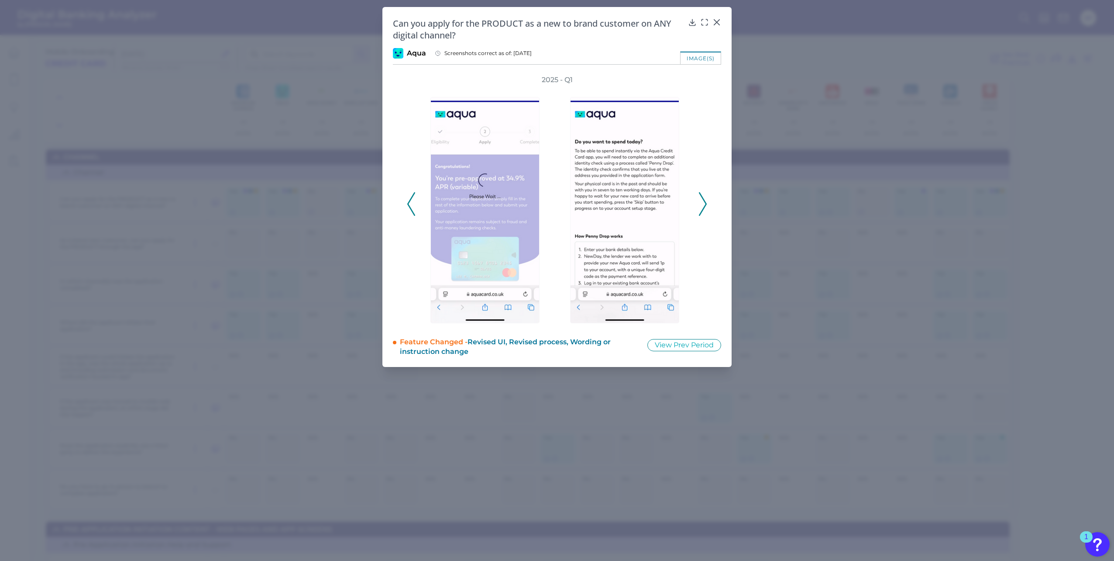
click at [409, 207] on icon at bounding box center [411, 204] width 8 height 24
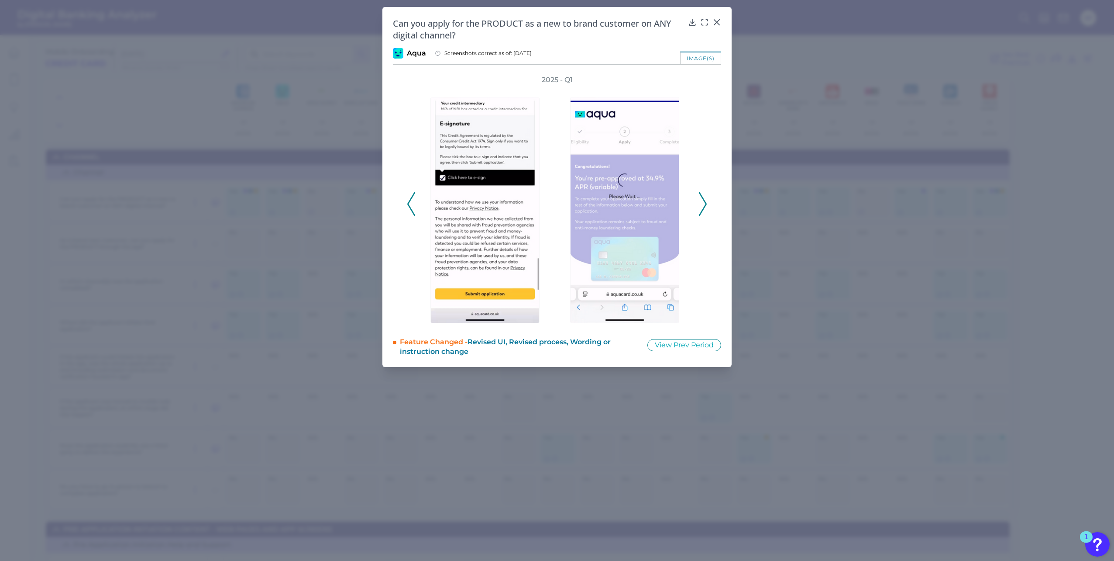
click at [409, 207] on icon at bounding box center [411, 204] width 8 height 24
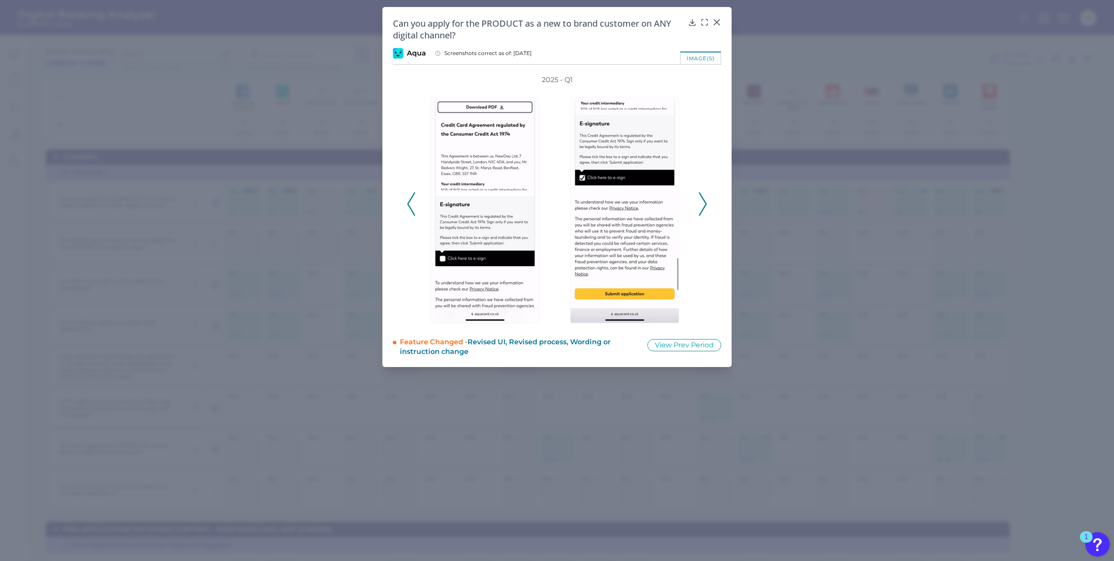
click at [409, 207] on icon at bounding box center [411, 204] width 8 height 24
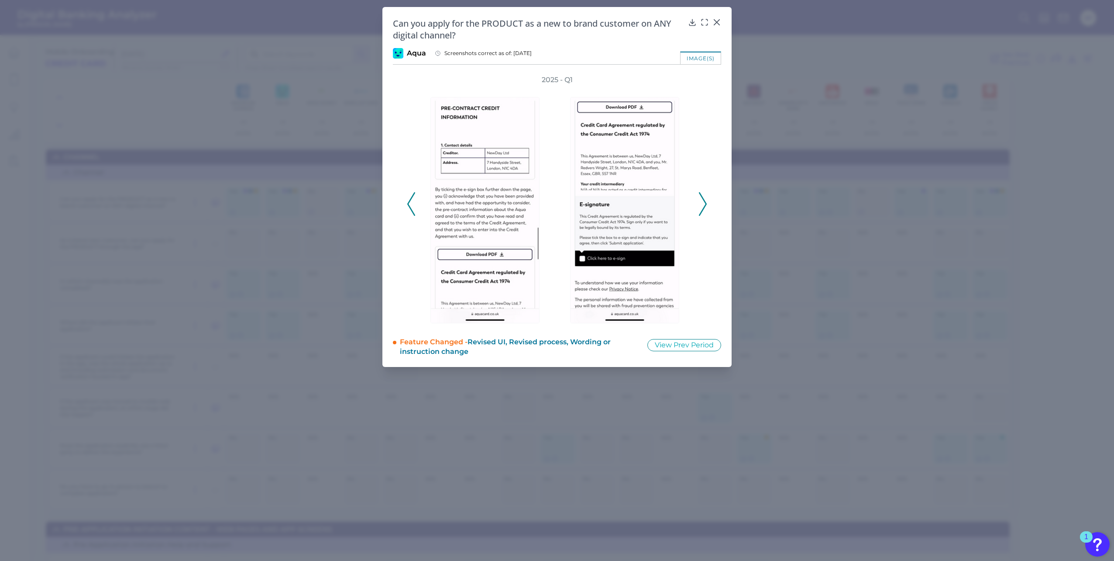
click at [409, 207] on icon at bounding box center [411, 204] width 8 height 24
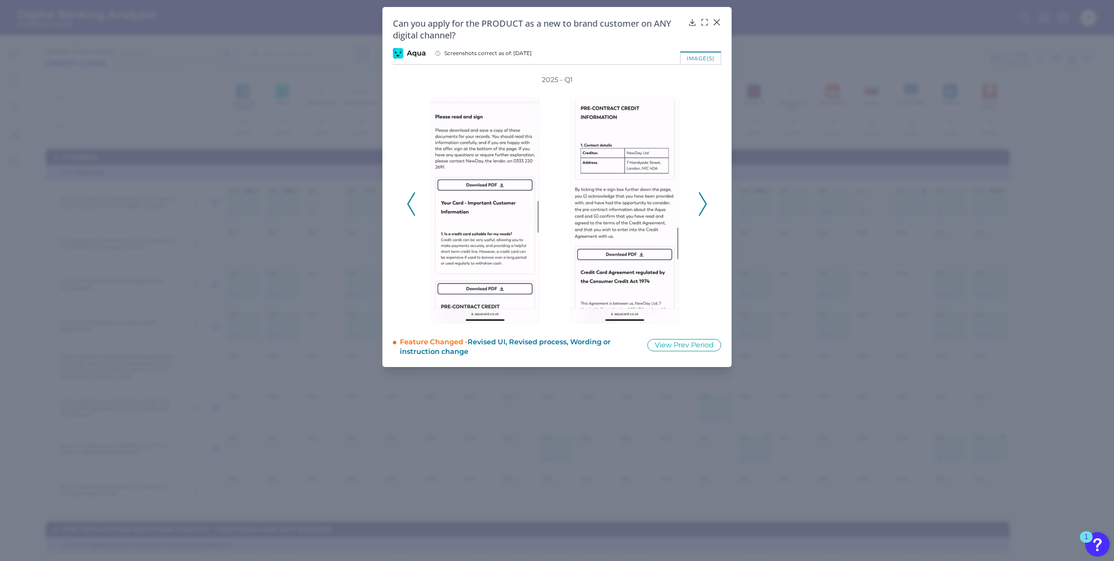
click at [409, 207] on icon at bounding box center [411, 204] width 8 height 24
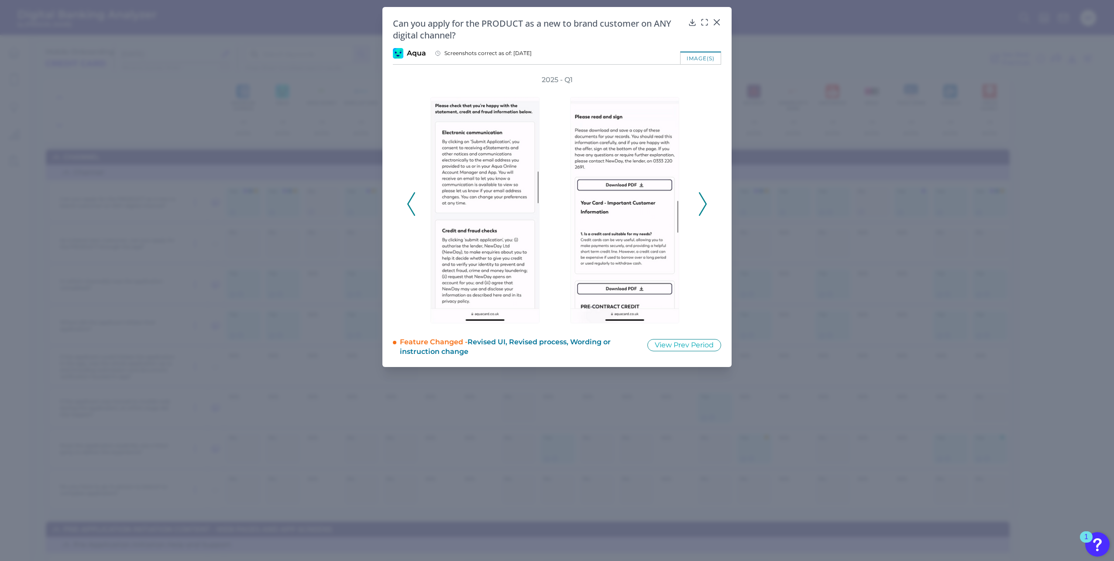
click at [409, 207] on icon at bounding box center [411, 204] width 8 height 24
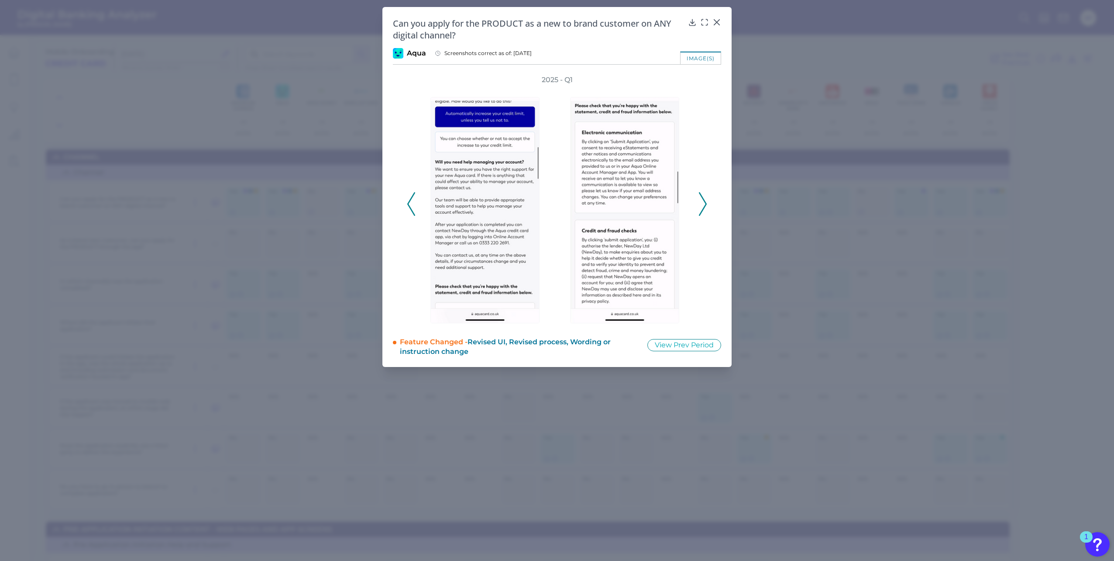
click at [409, 207] on icon at bounding box center [411, 204] width 8 height 24
